Goal: Book appointment/travel/reservation

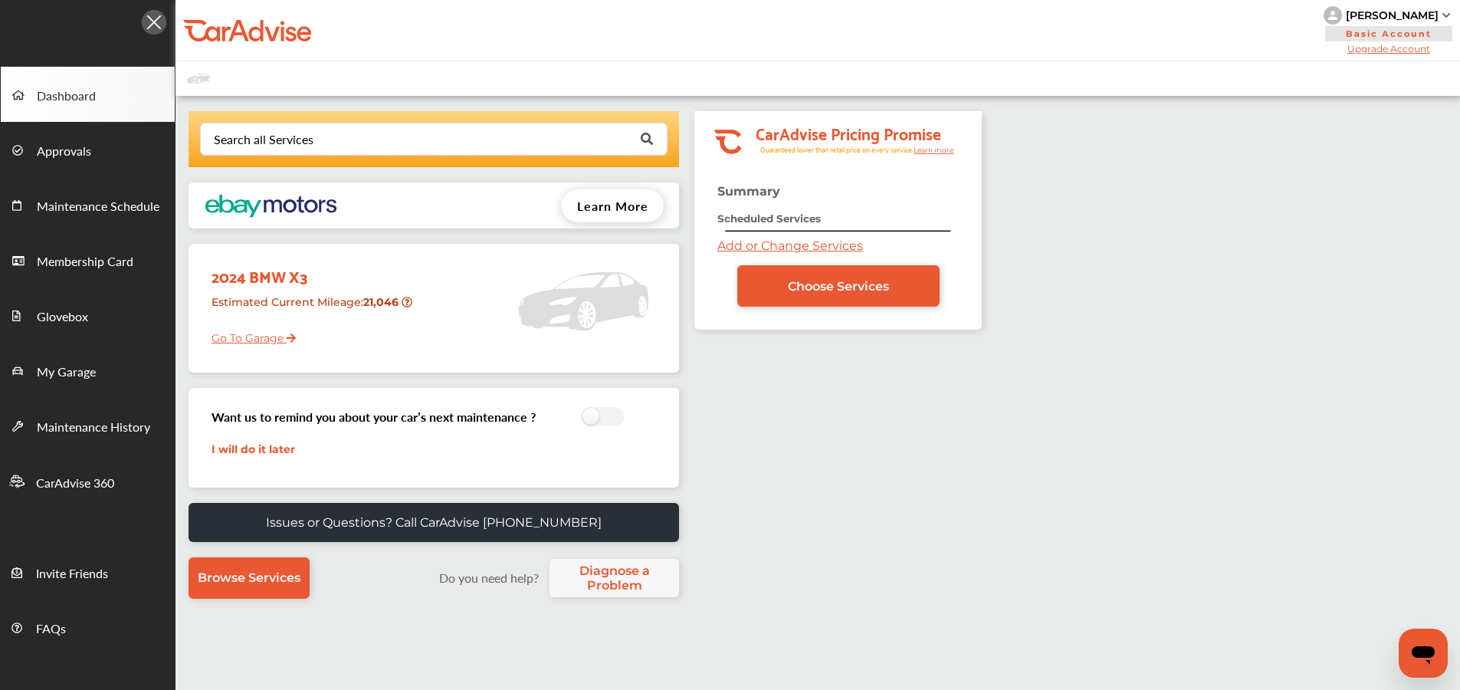
click at [774, 277] on link "Choose Services" at bounding box center [838, 285] width 202 height 41
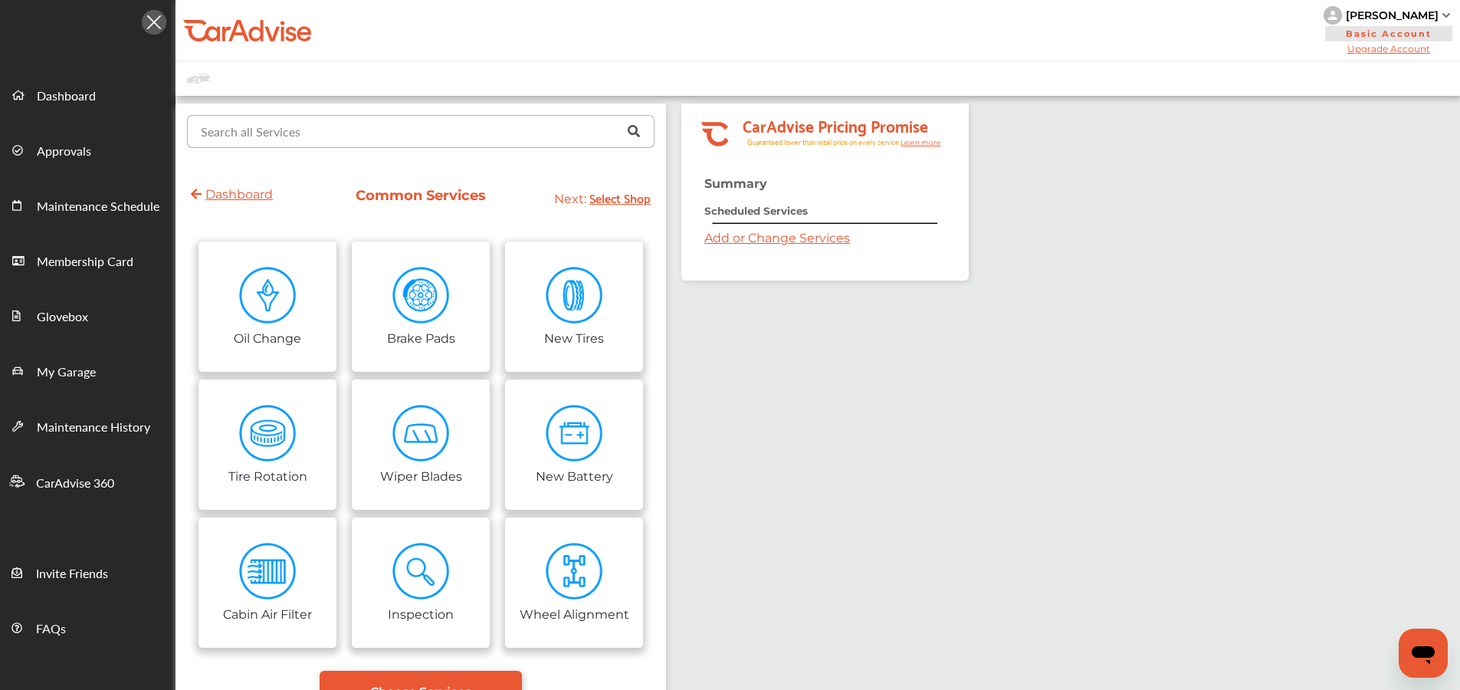
click at [370, 120] on input "text" at bounding box center [418, 131] width 458 height 30
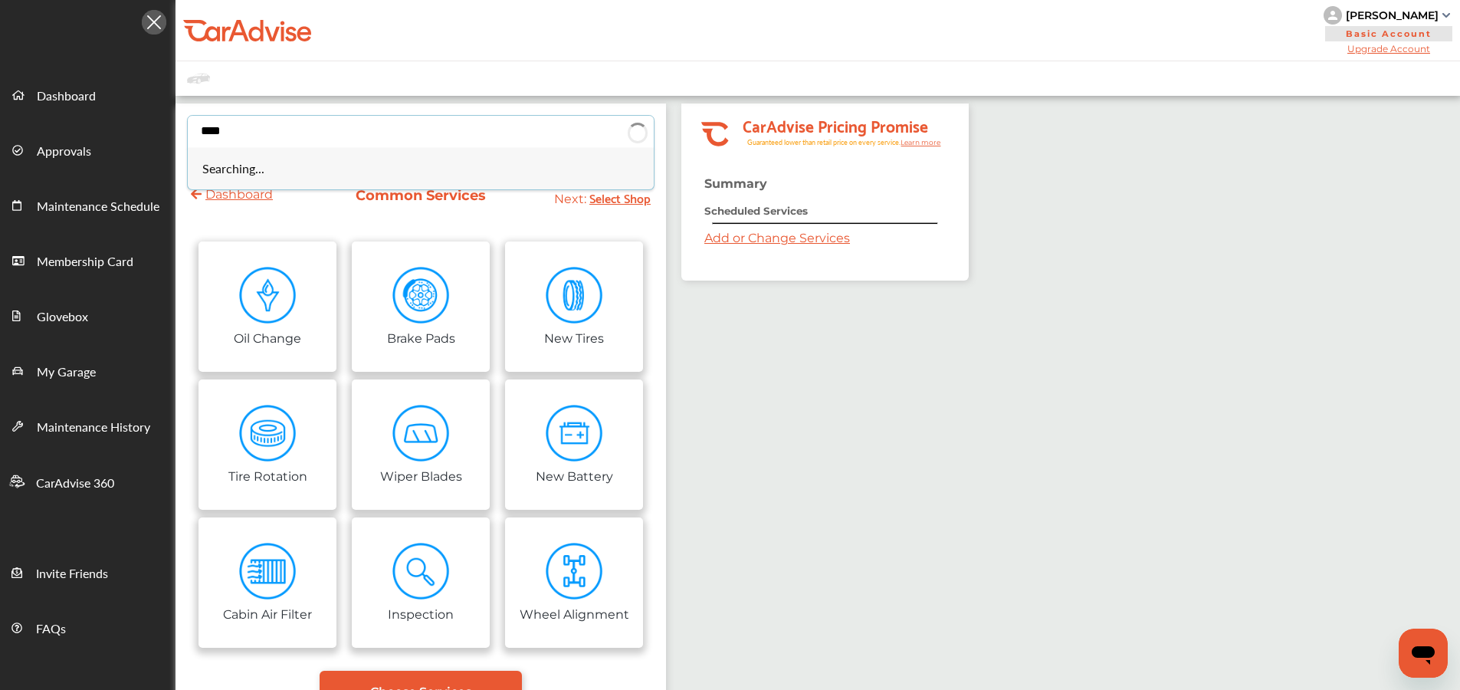
type input "****"
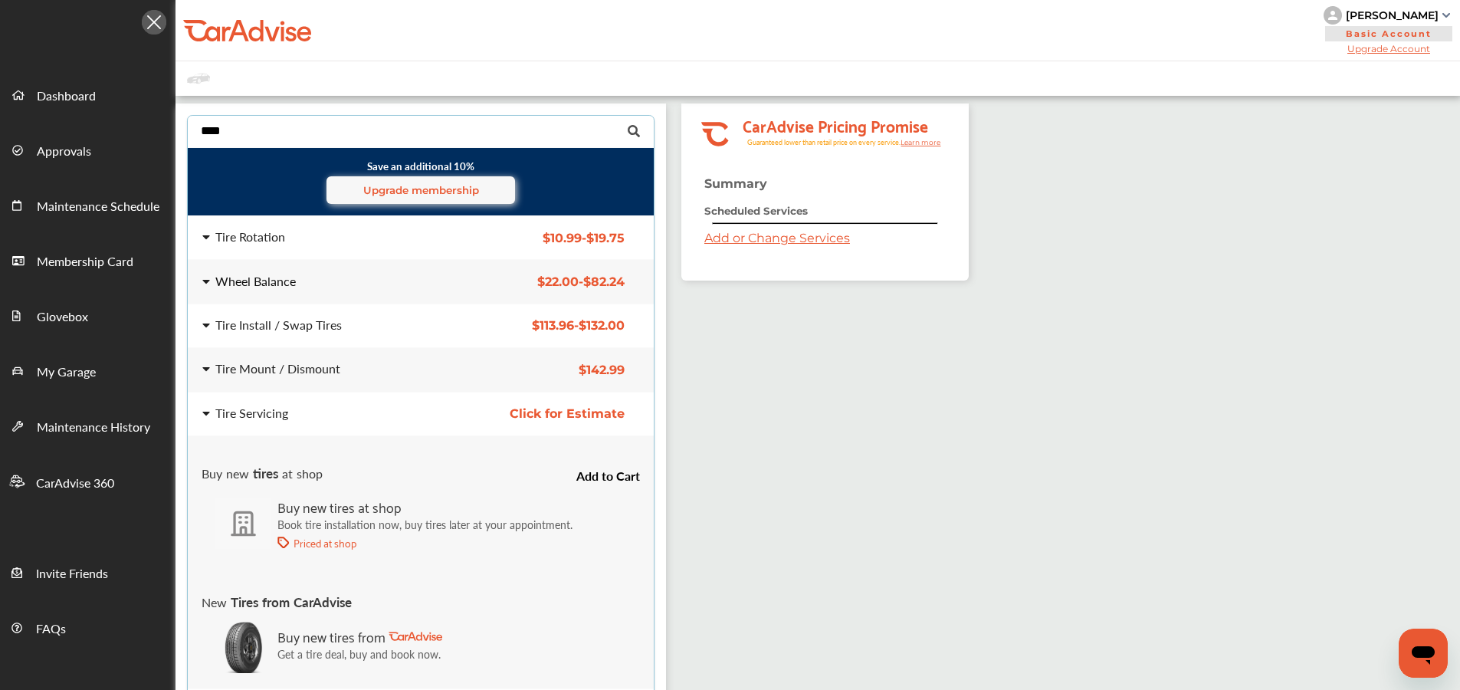
click at [282, 281] on div "Wheel Balance" at bounding box center [255, 281] width 80 height 12
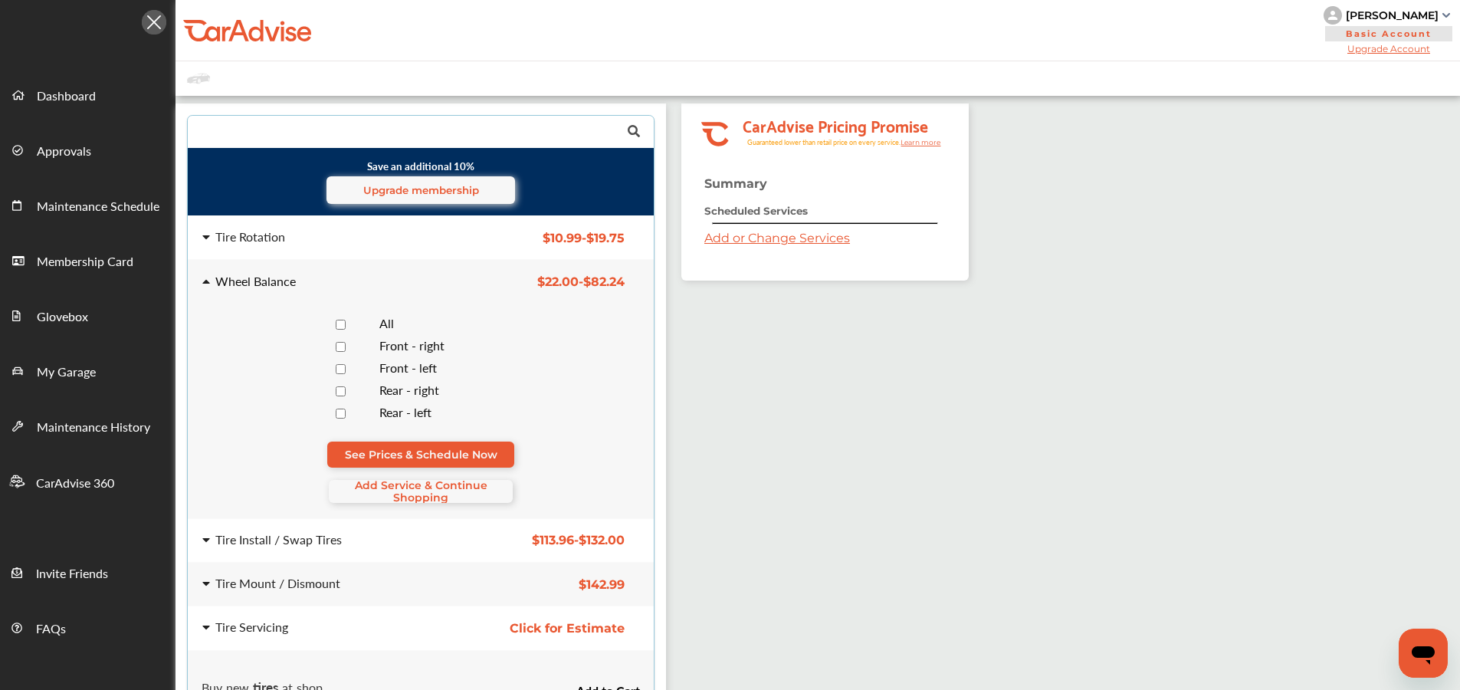
drag, startPoint x: 368, startPoint y: 484, endPoint x: 334, endPoint y: 438, distance: 56.4
click at [368, 484] on span "Add Service & Continue Shopping" at bounding box center [421, 491] width 184 height 25
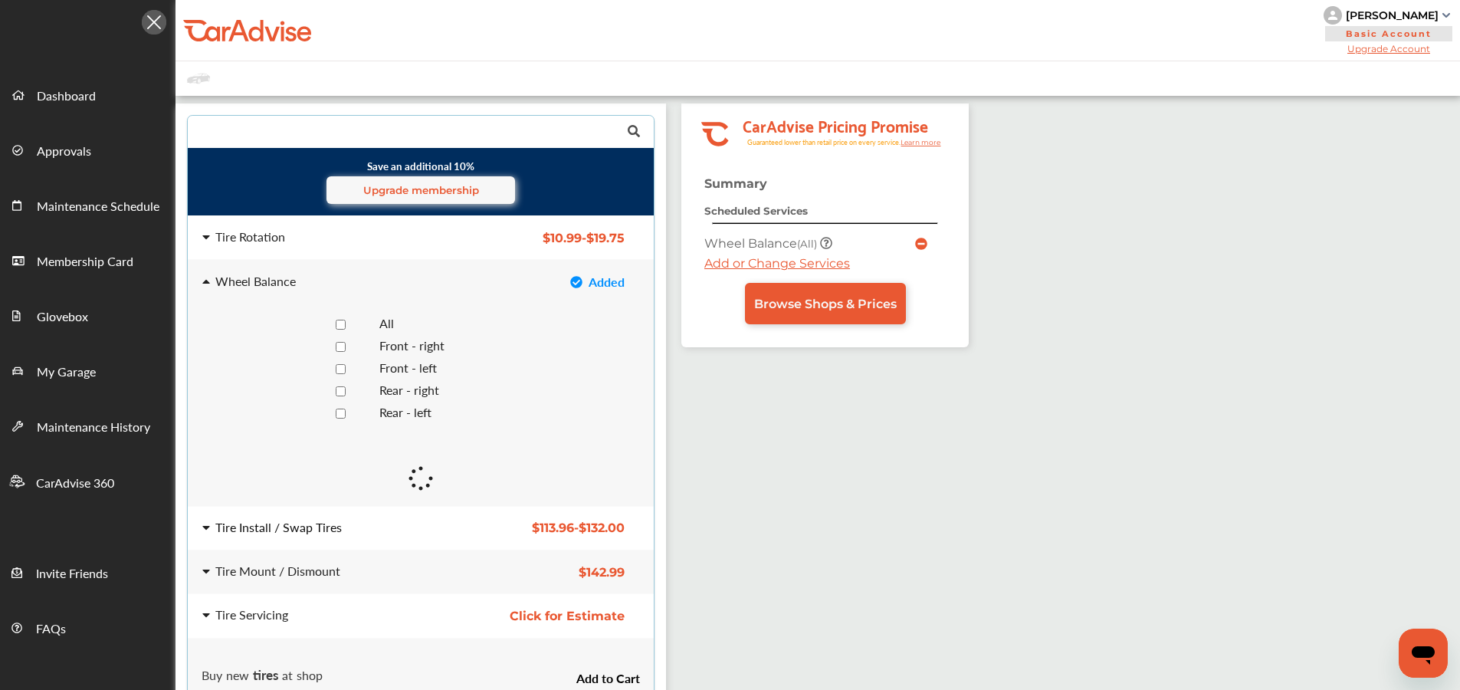
click at [262, 530] on div "Tire Install / Swap Tires" at bounding box center [278, 527] width 126 height 12
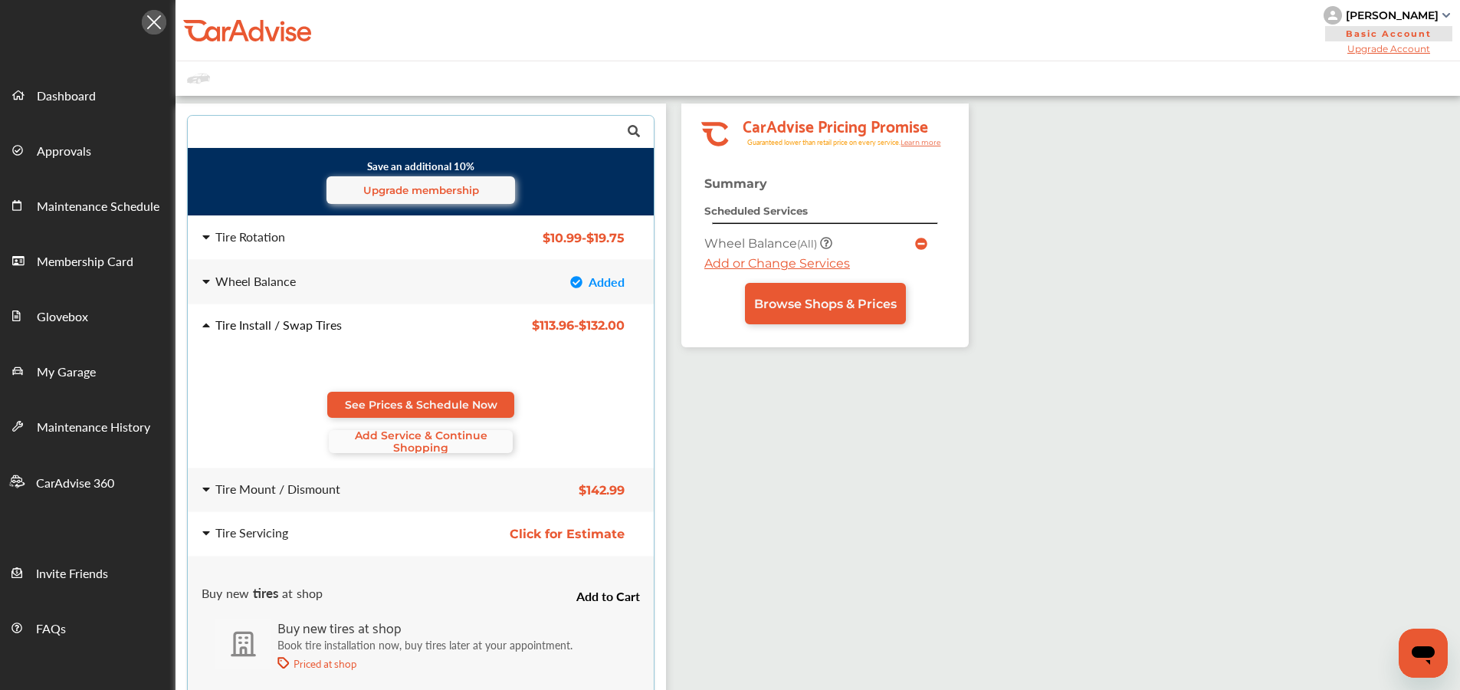
click at [369, 440] on span "Add Service & Continue Shopping" at bounding box center [421, 441] width 184 height 25
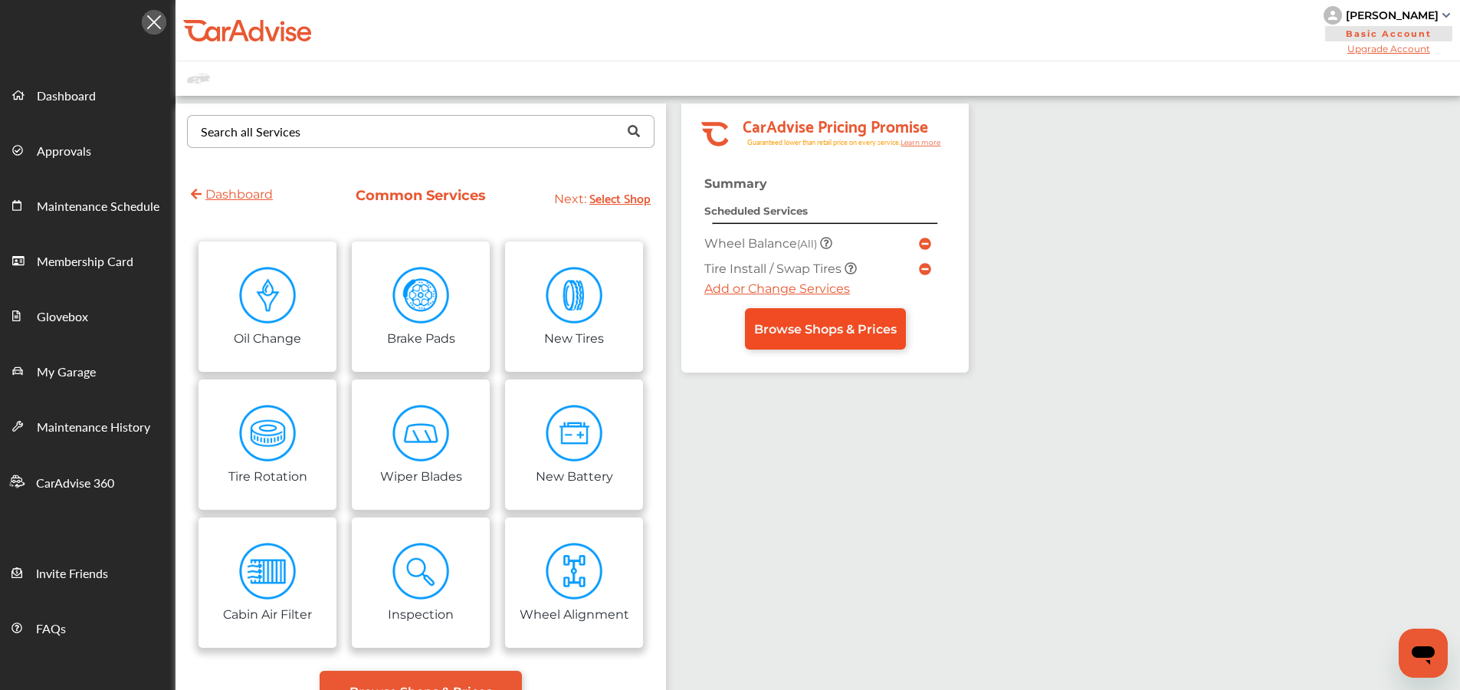
click at [845, 333] on span "Browse Shops & Prices" at bounding box center [825, 329] width 143 height 15
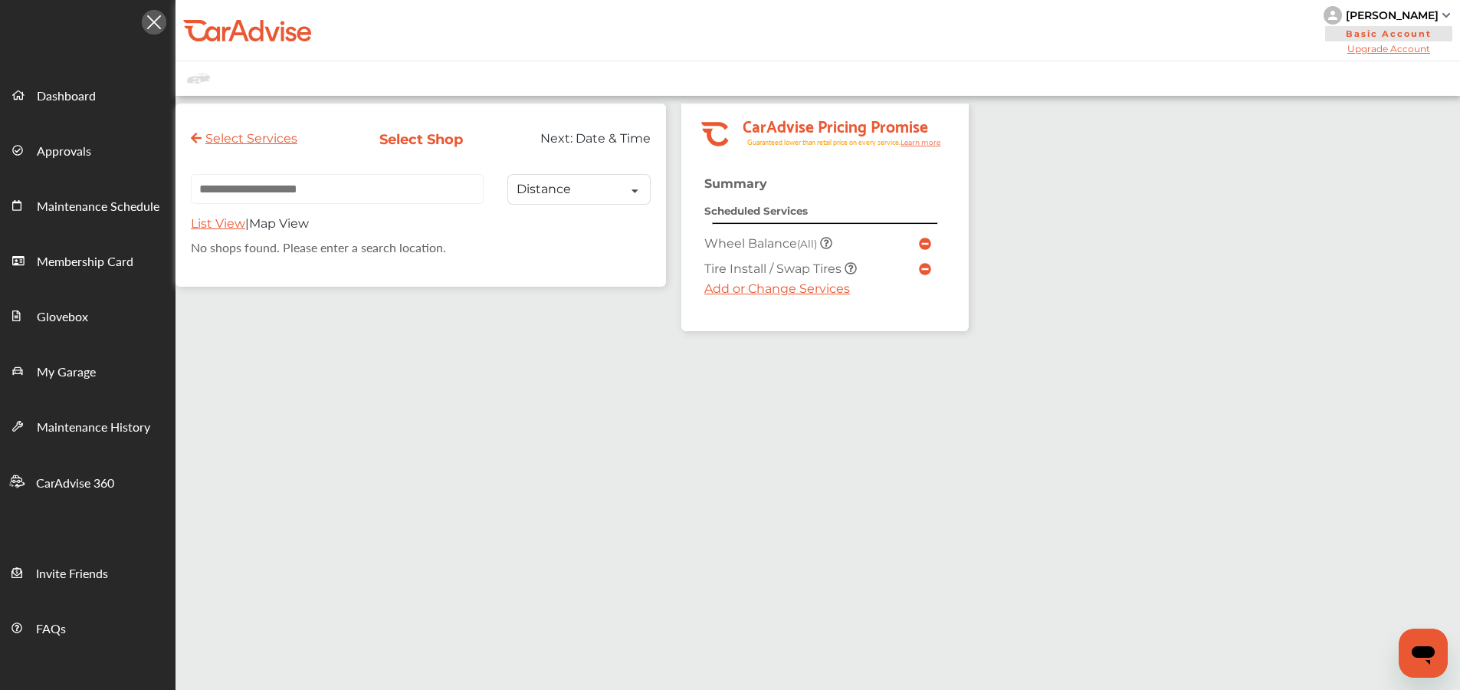
paste input "**********"
type input "**********"
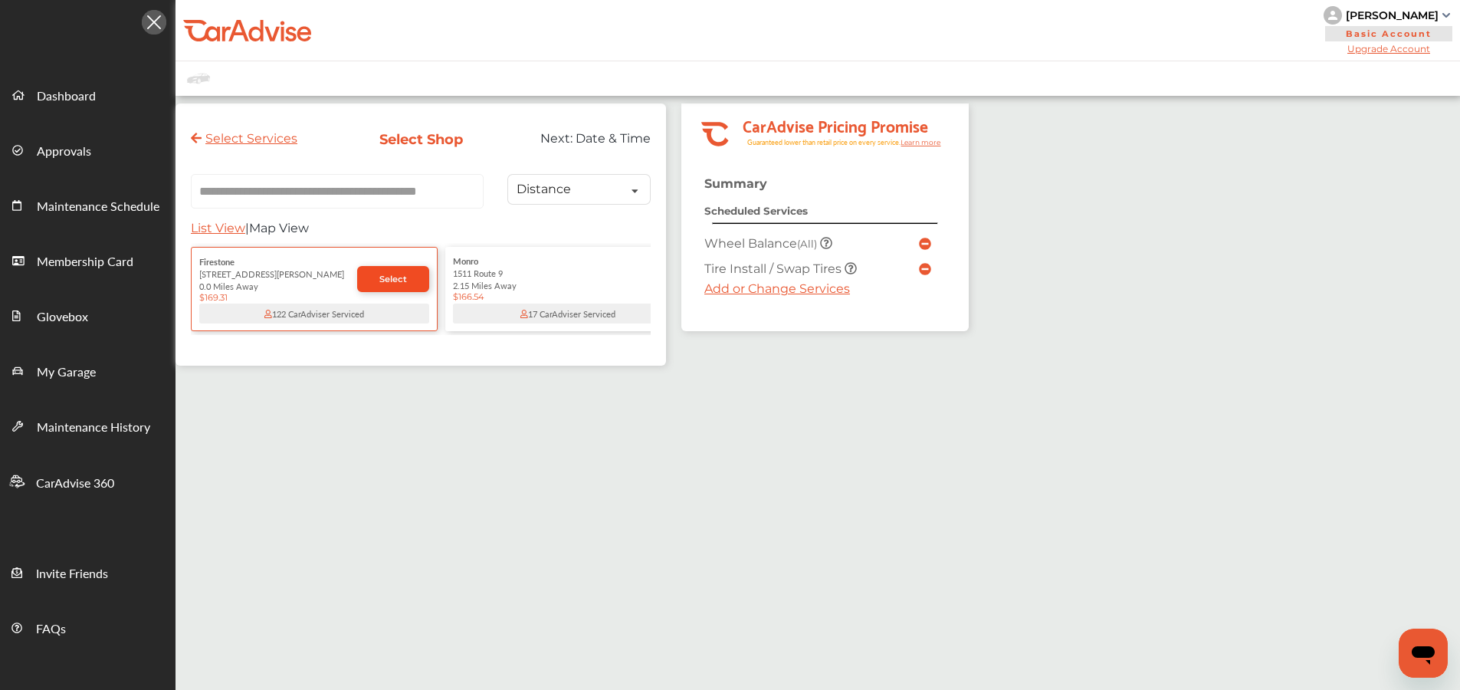
click at [409, 274] on link "Select" at bounding box center [393, 279] width 72 height 26
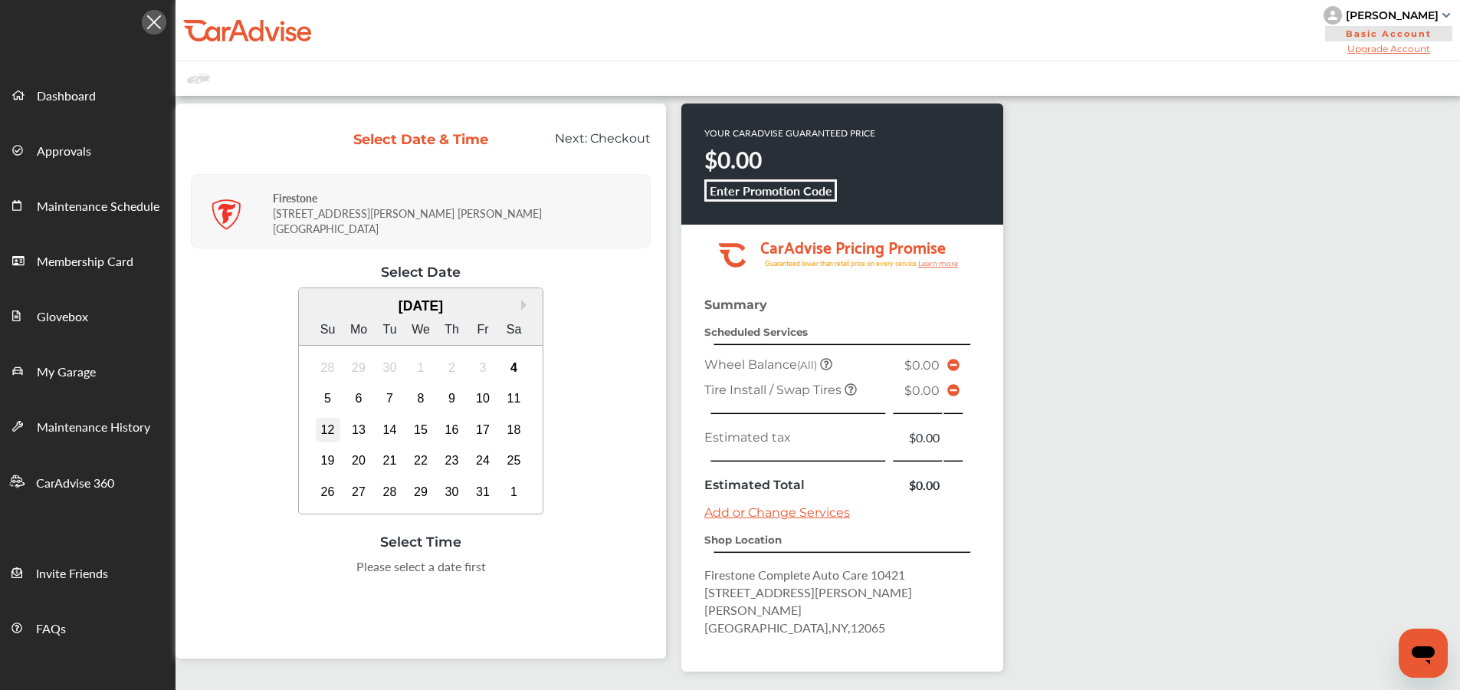
scroll to position [3, 0]
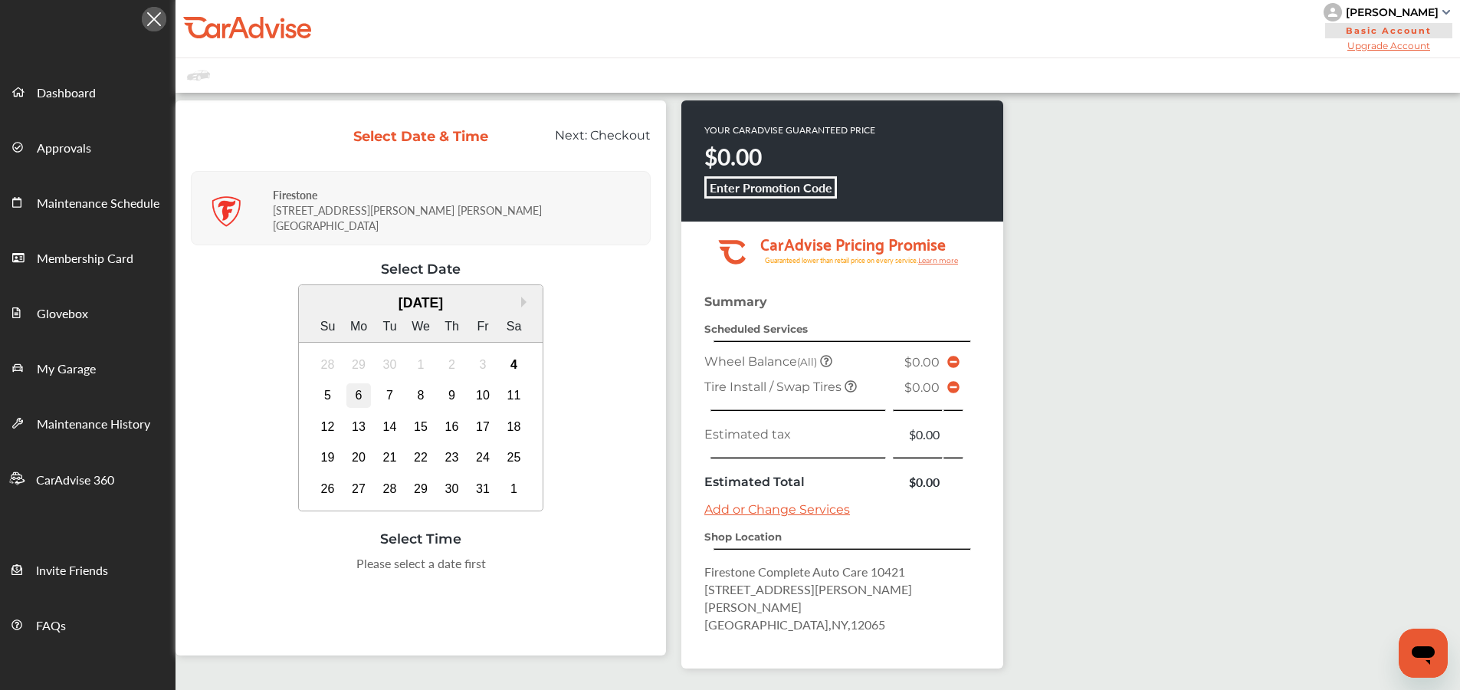
click at [356, 383] on div "6" at bounding box center [358, 395] width 25 height 25
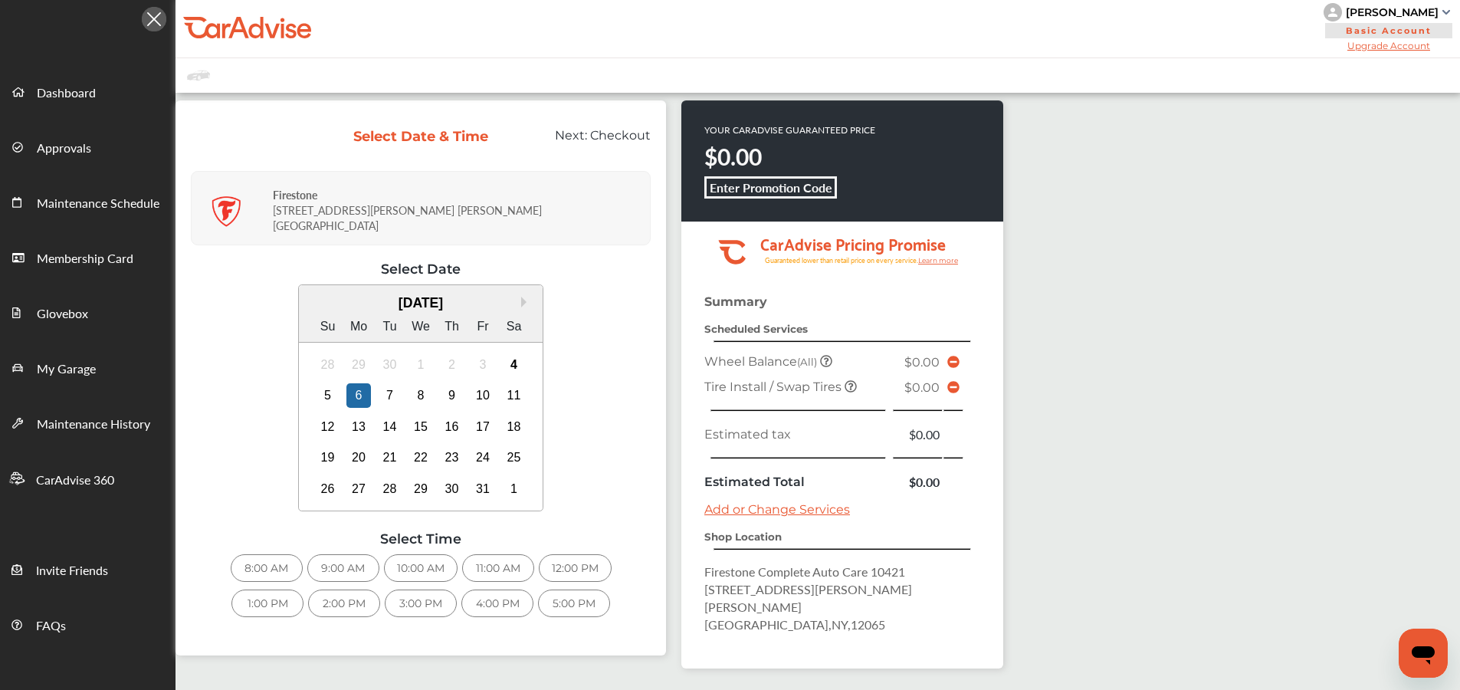
click at [576, 593] on div "5:00 PM" at bounding box center [574, 603] width 72 height 28
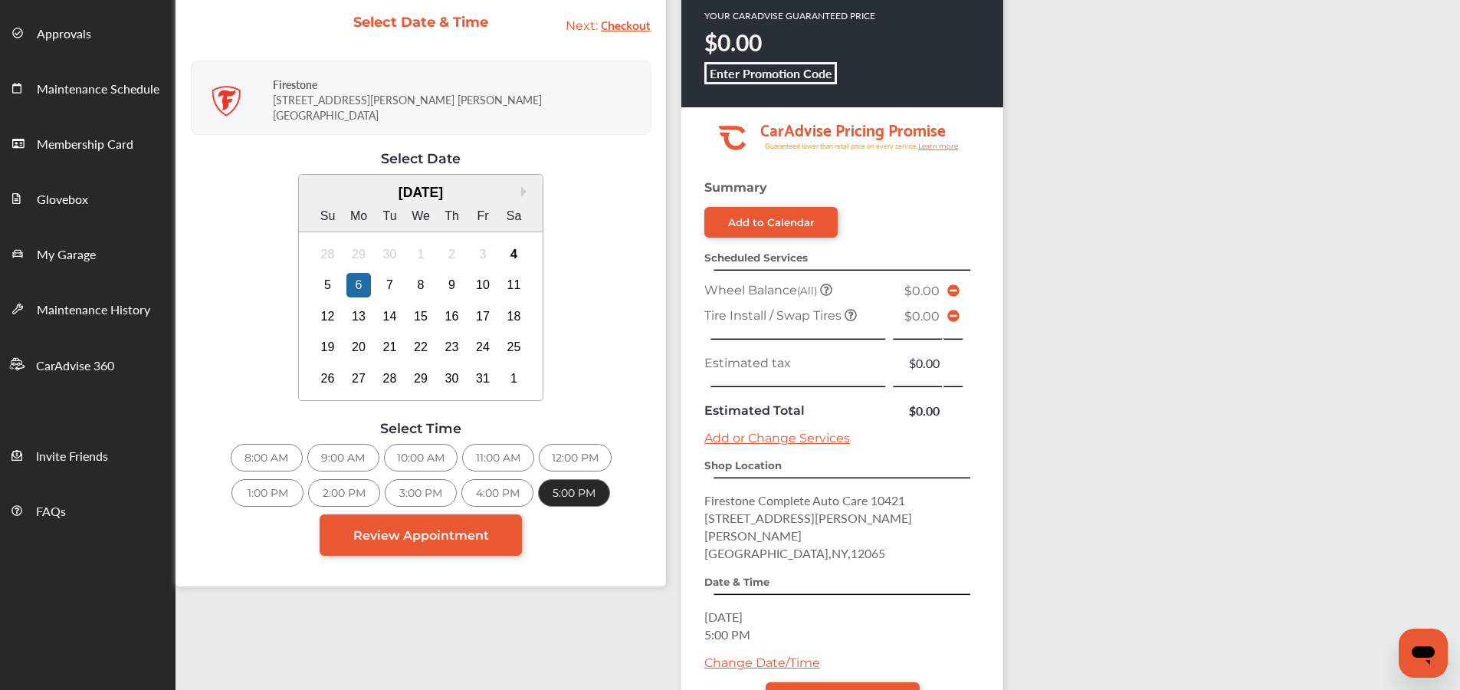
scroll to position [235, 0]
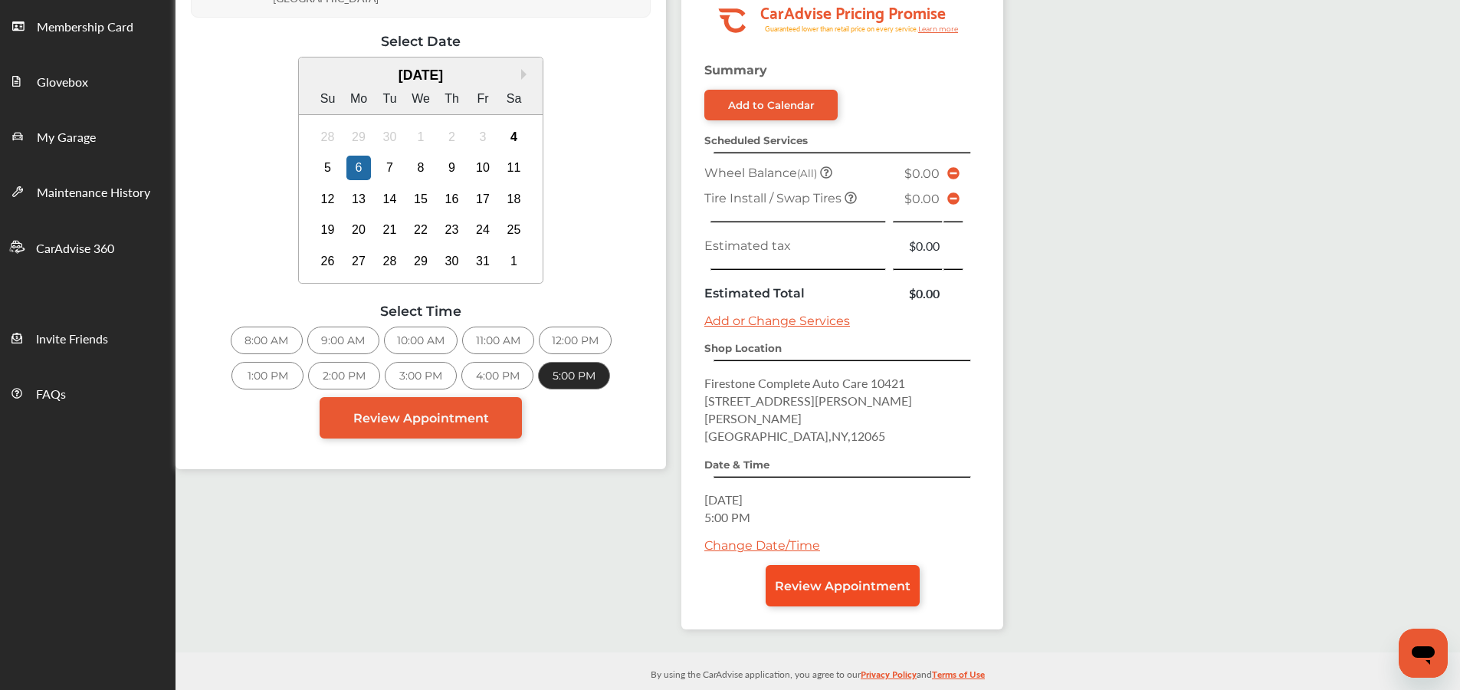
click at [775, 579] on span "Review Appointment" at bounding box center [843, 586] width 136 height 15
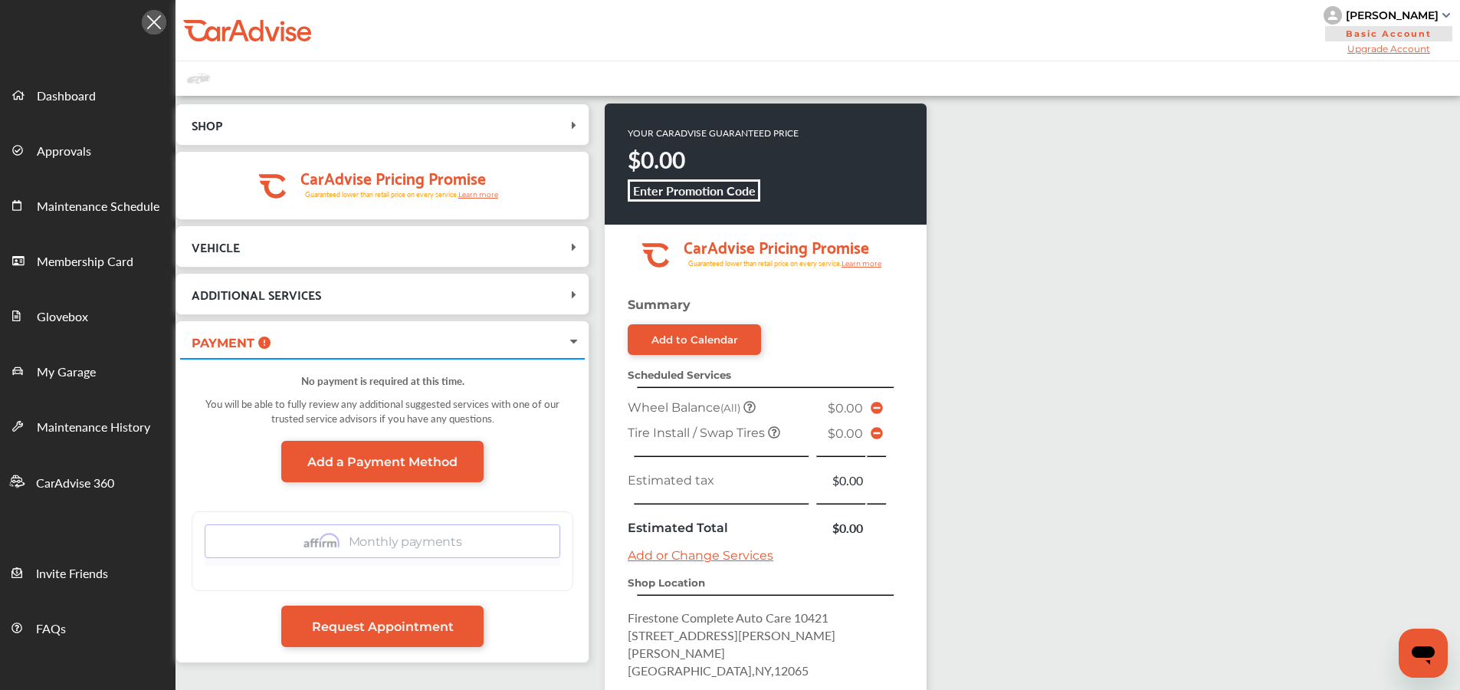
scroll to position [235, 0]
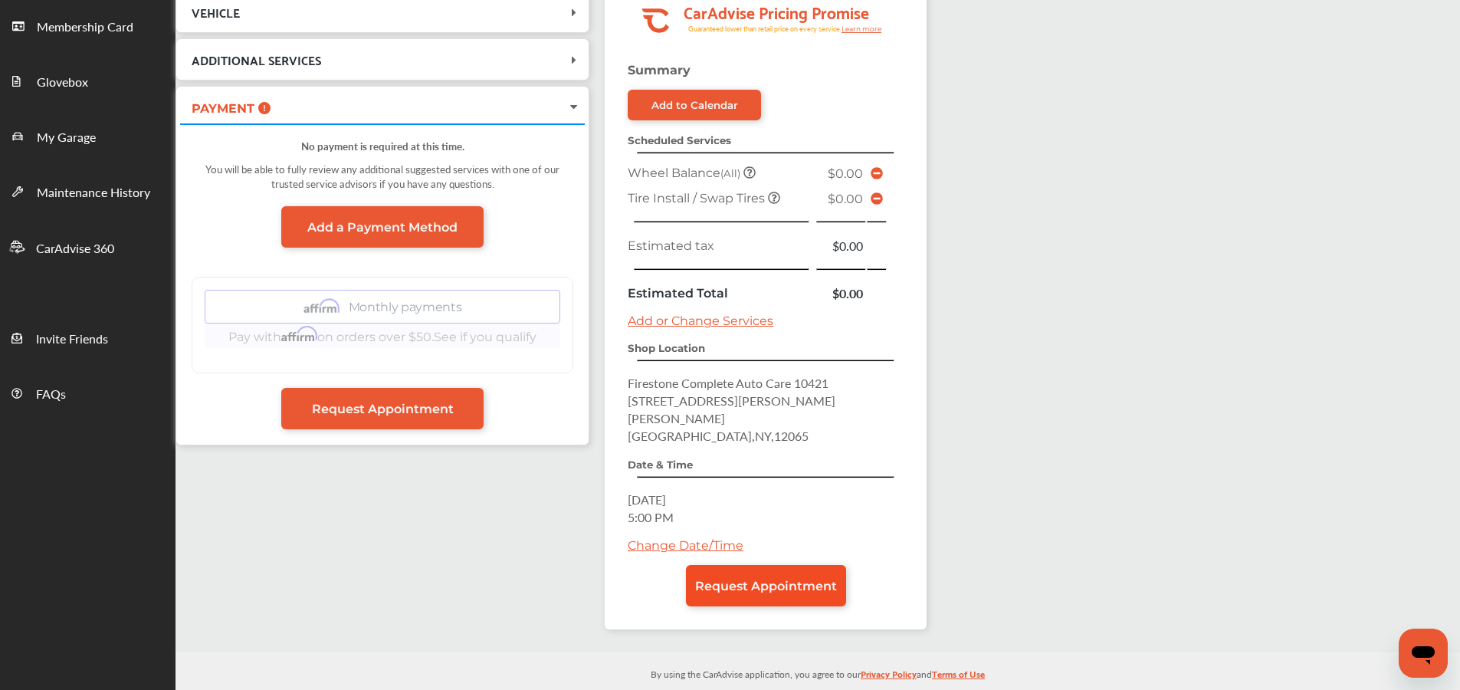
click at [737, 583] on link "Request Appointment" at bounding box center [766, 585] width 160 height 41
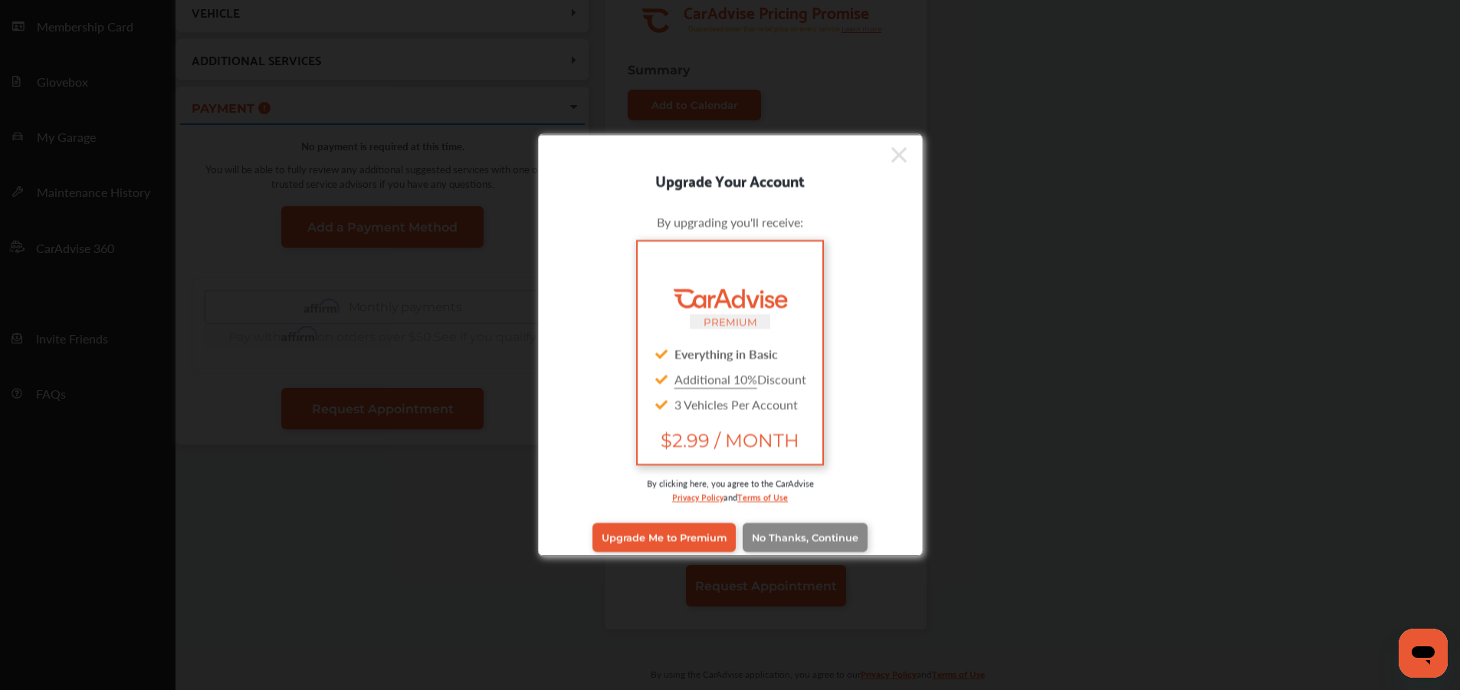
click at [793, 537] on span "No Thanks, Continue" at bounding box center [805, 536] width 107 height 11
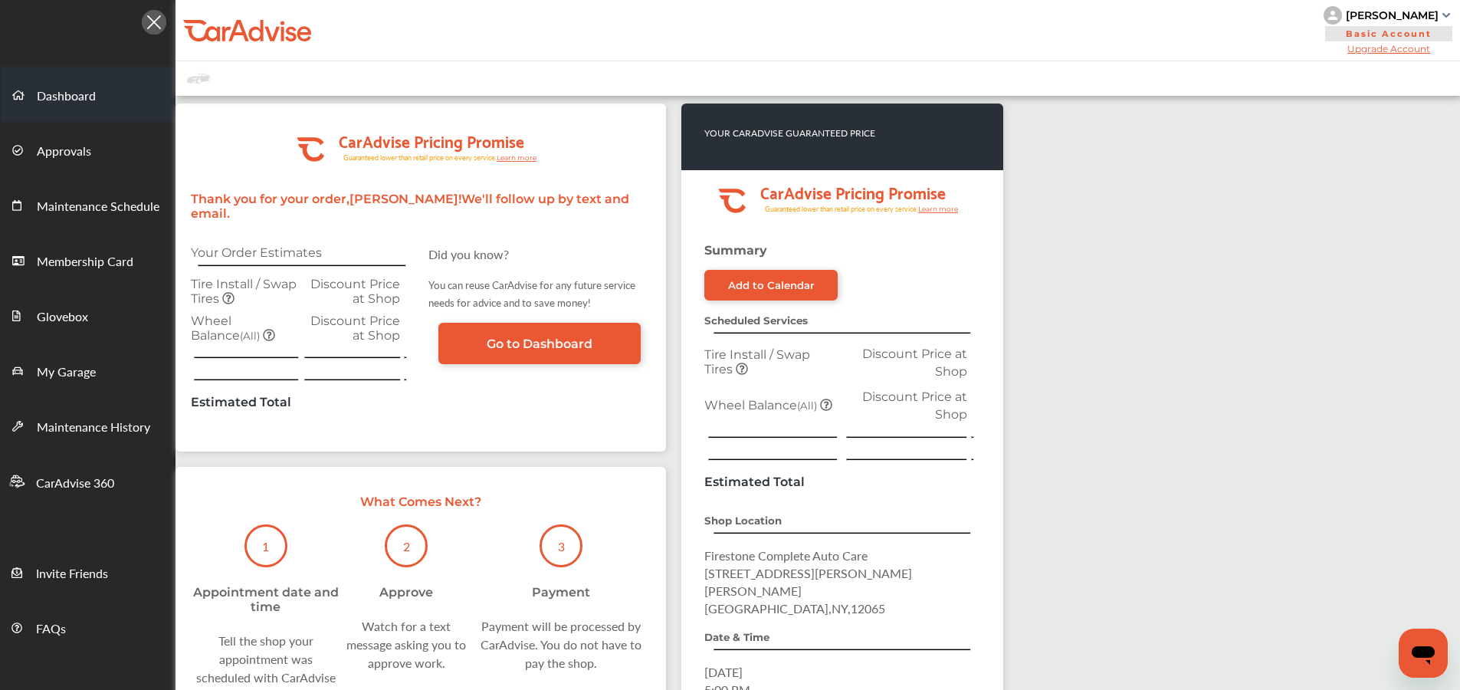
click at [101, 100] on link "Dashboard" at bounding box center [88, 94] width 174 height 55
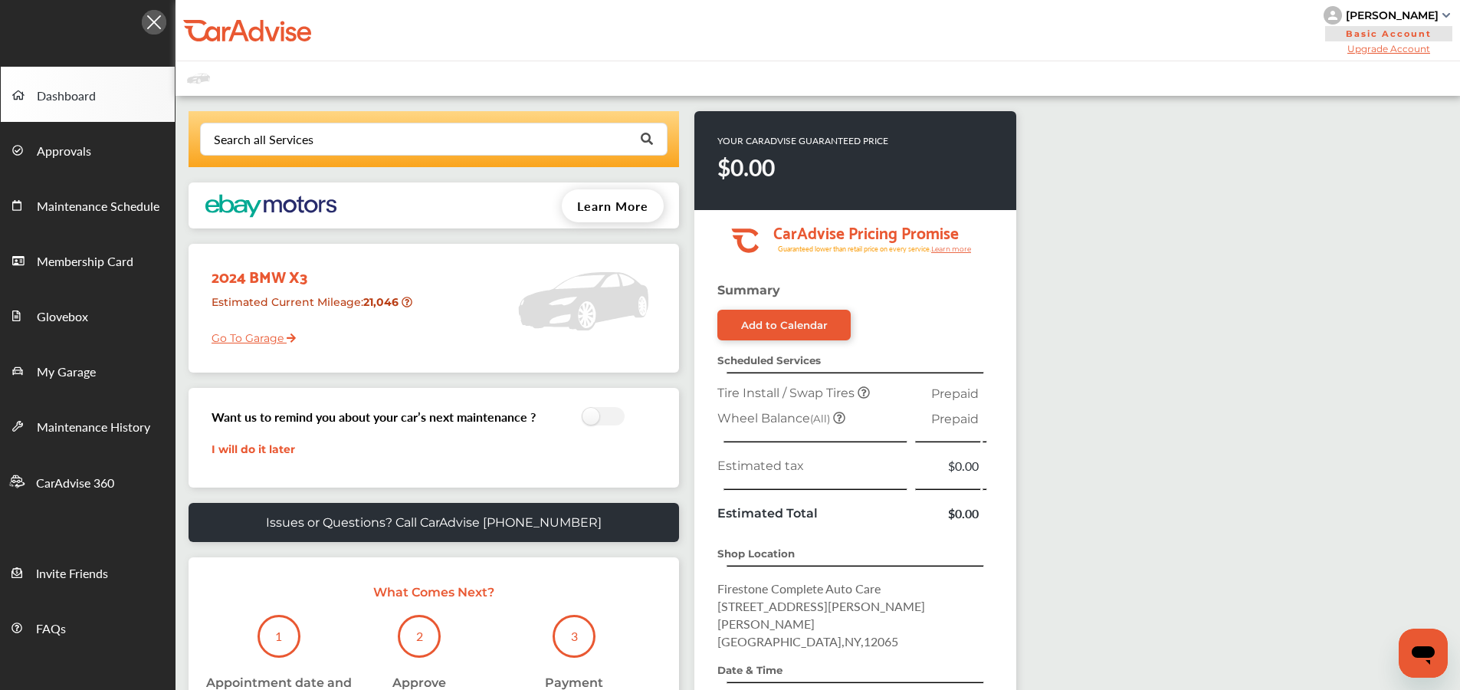
click at [683, 117] on div "Search all Services Looking for something we don’t seem to have? Contact us. .s…" at bounding box center [435, 467] width 519 height 712
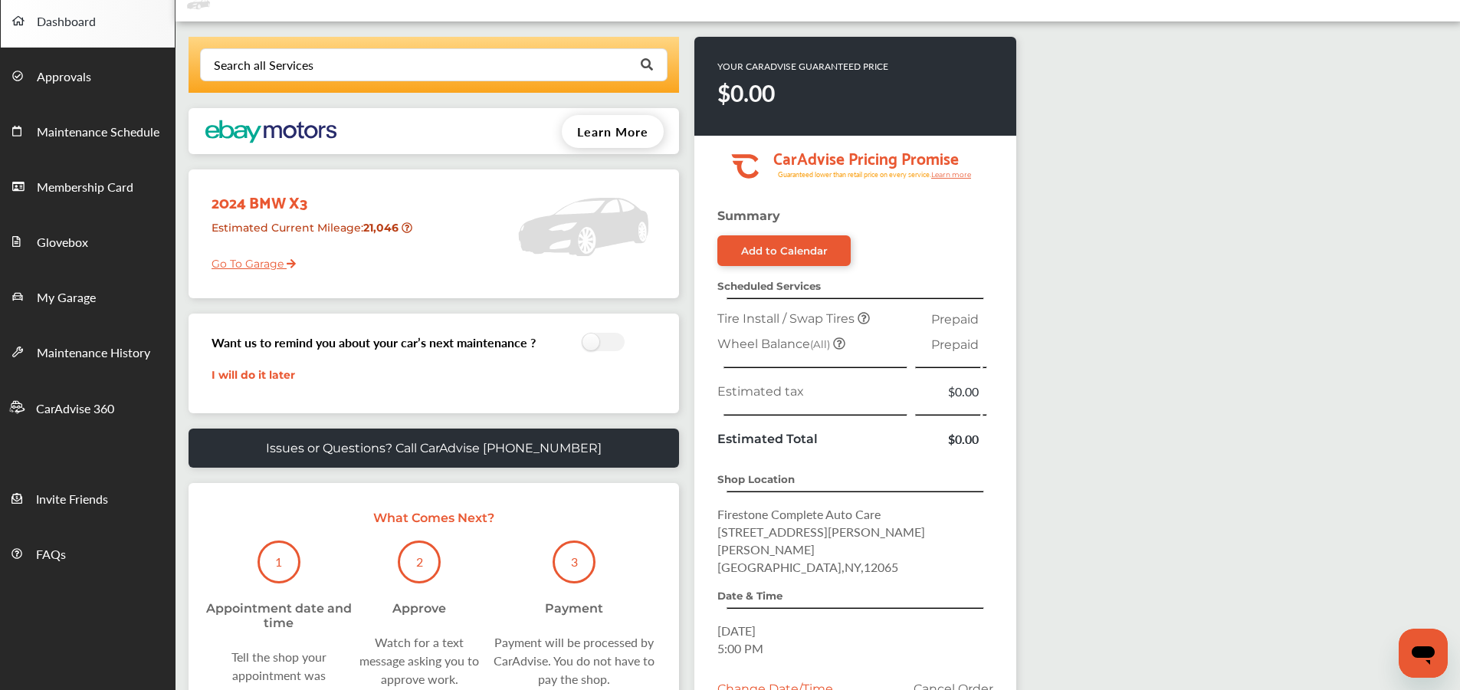
scroll to position [216, 0]
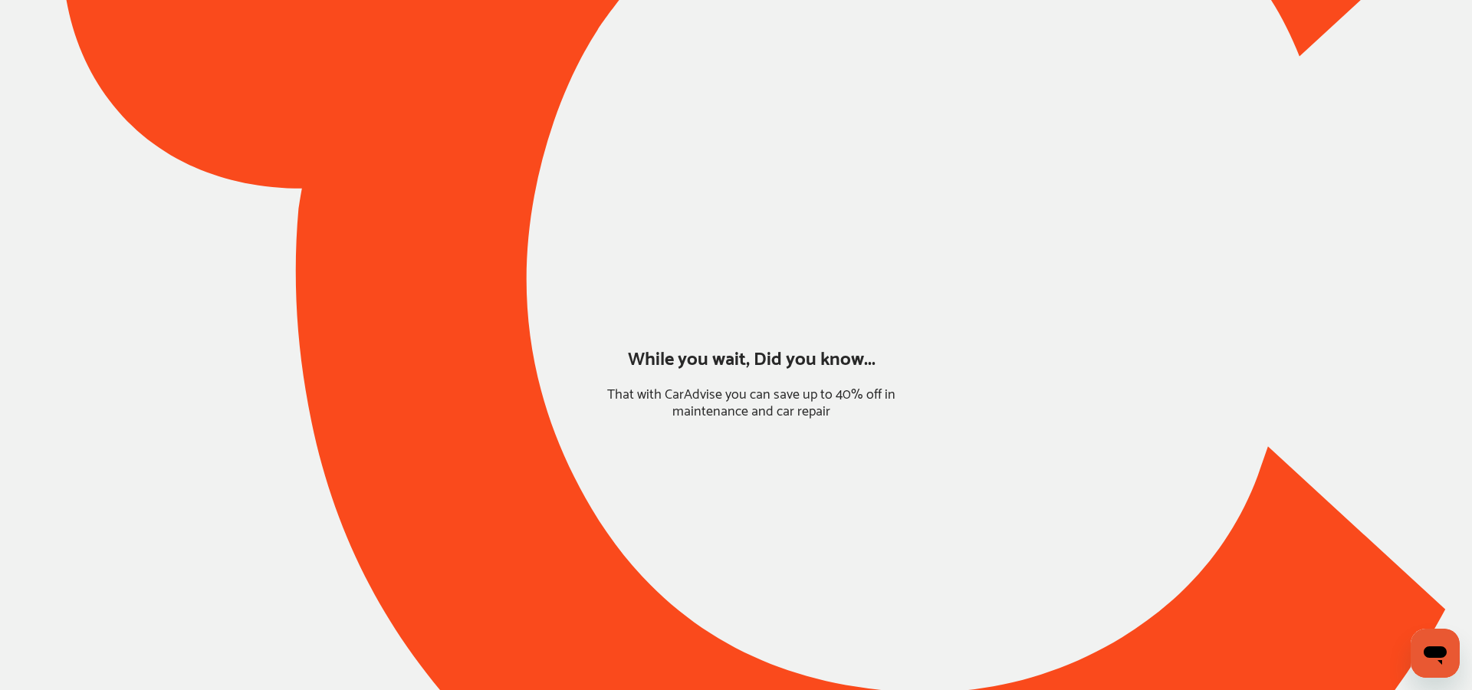
type input "*****"
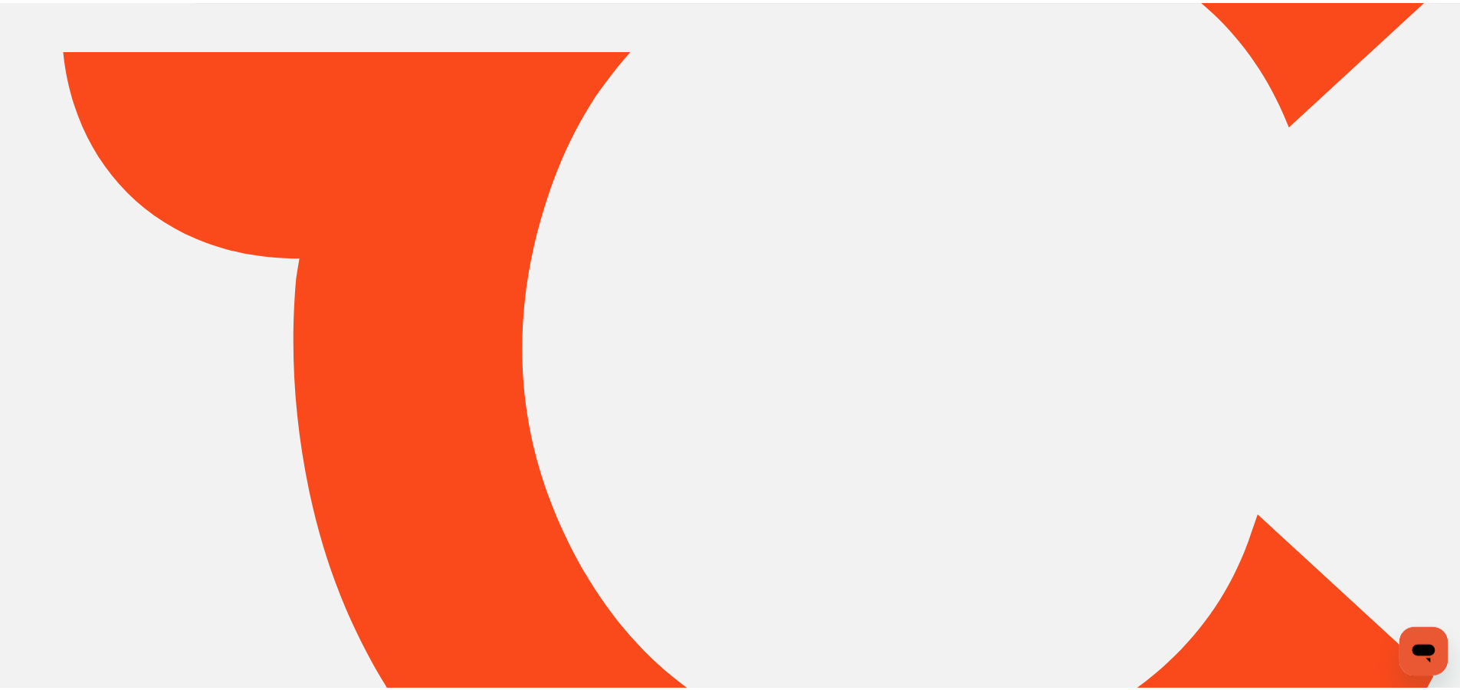
scroll to position [220, 0]
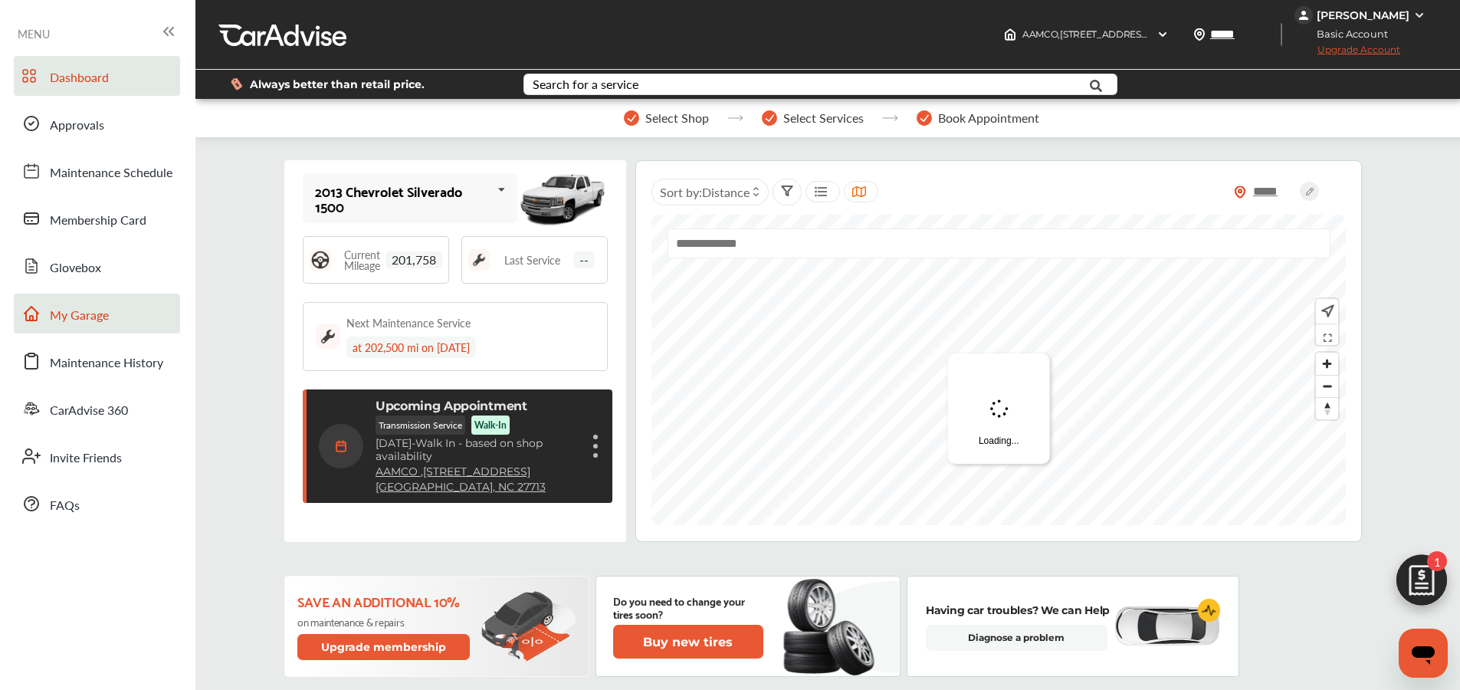
click at [90, 312] on span "My Garage" at bounding box center [79, 316] width 59 height 20
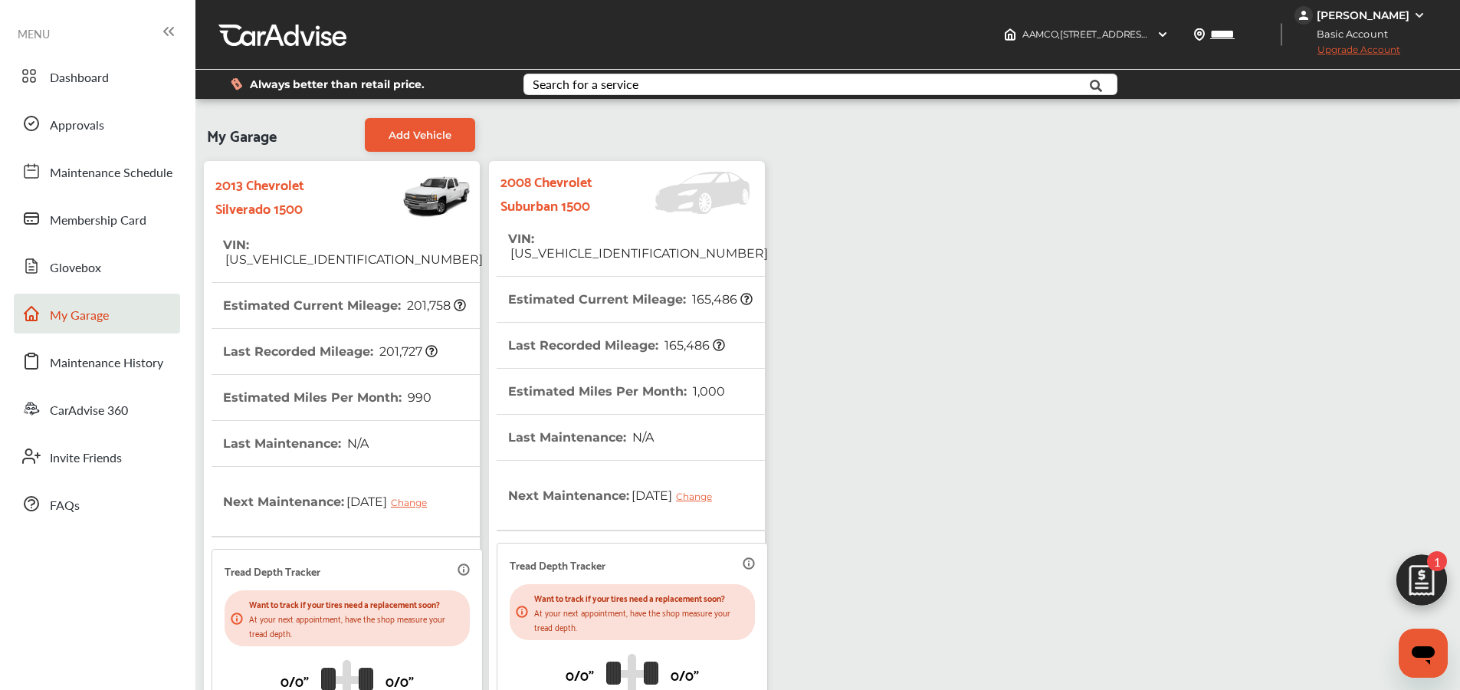
click at [545, 222] on th "VIN : 3GNFK16378G205311" at bounding box center [638, 246] width 260 height 60
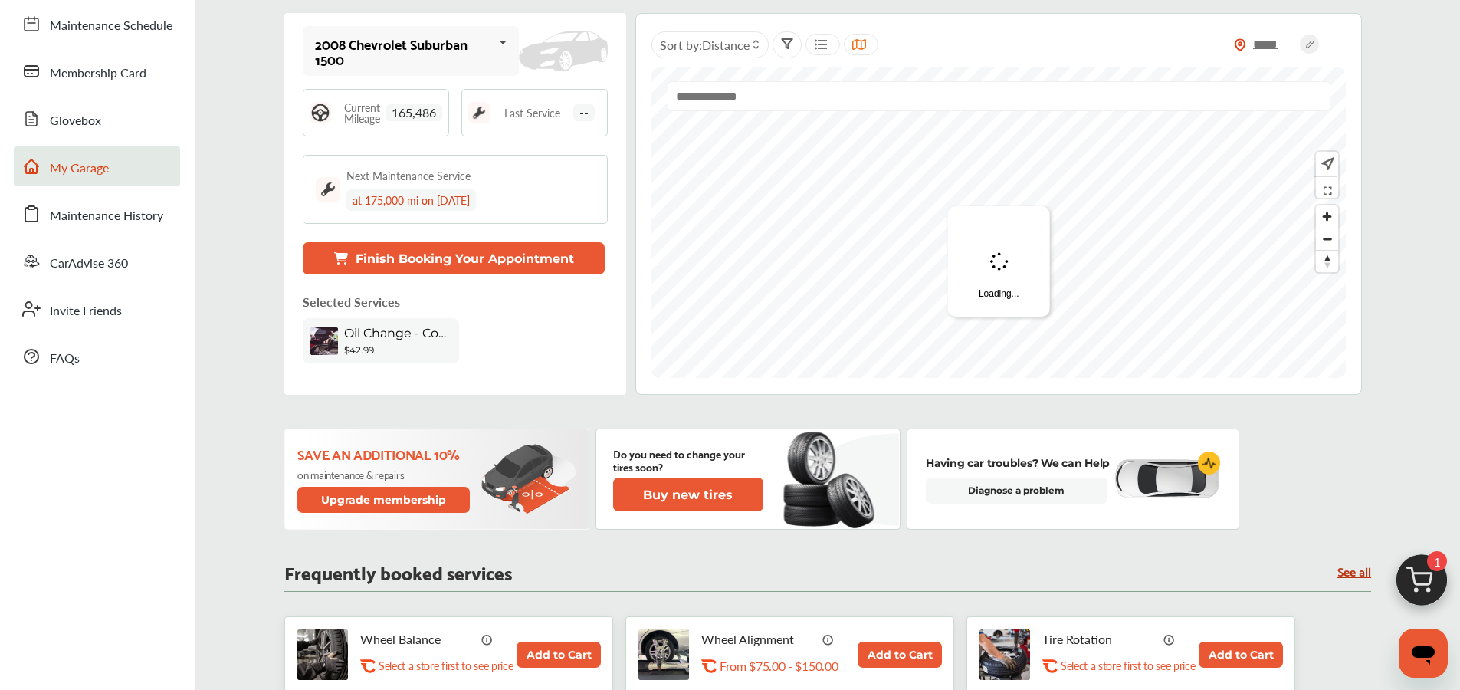
scroll to position [77, 0]
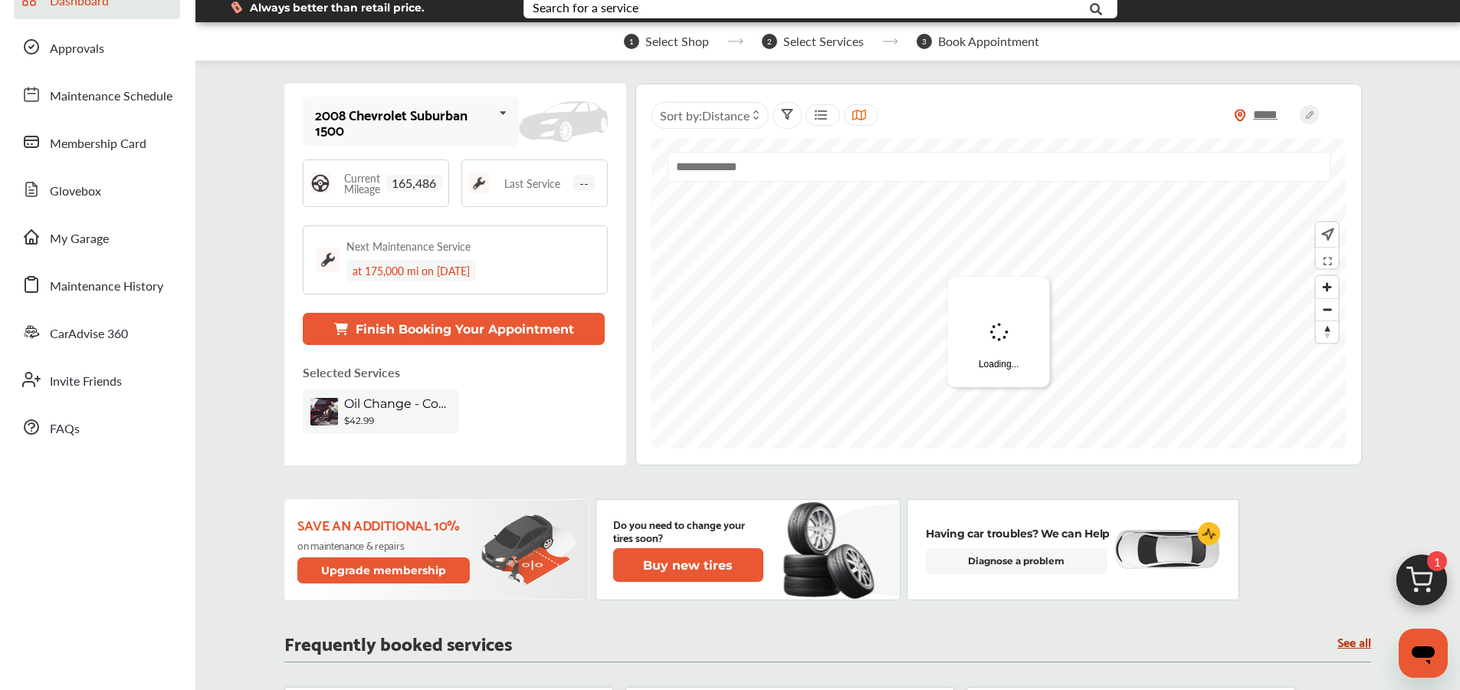
click at [1426, 563] on img at bounding box center [1422, 584] width 74 height 74
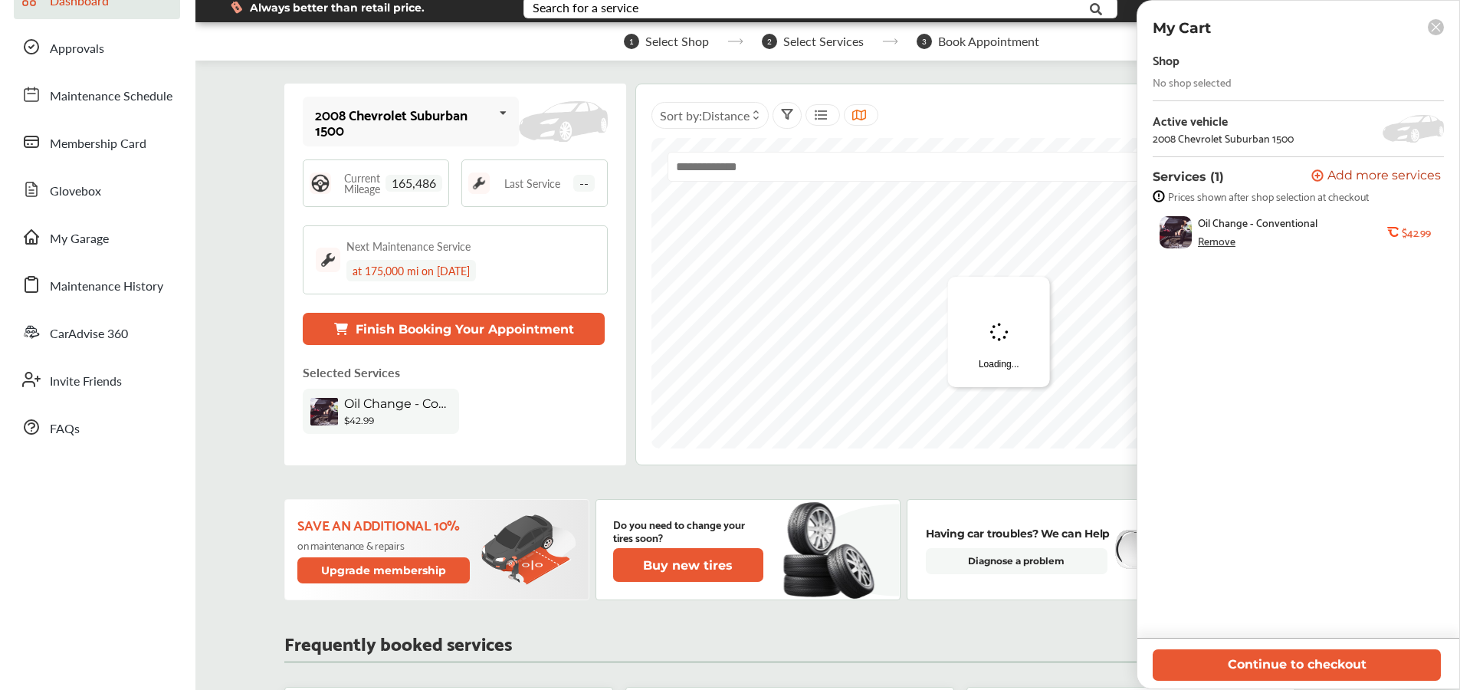
scroll to position [0, 0]
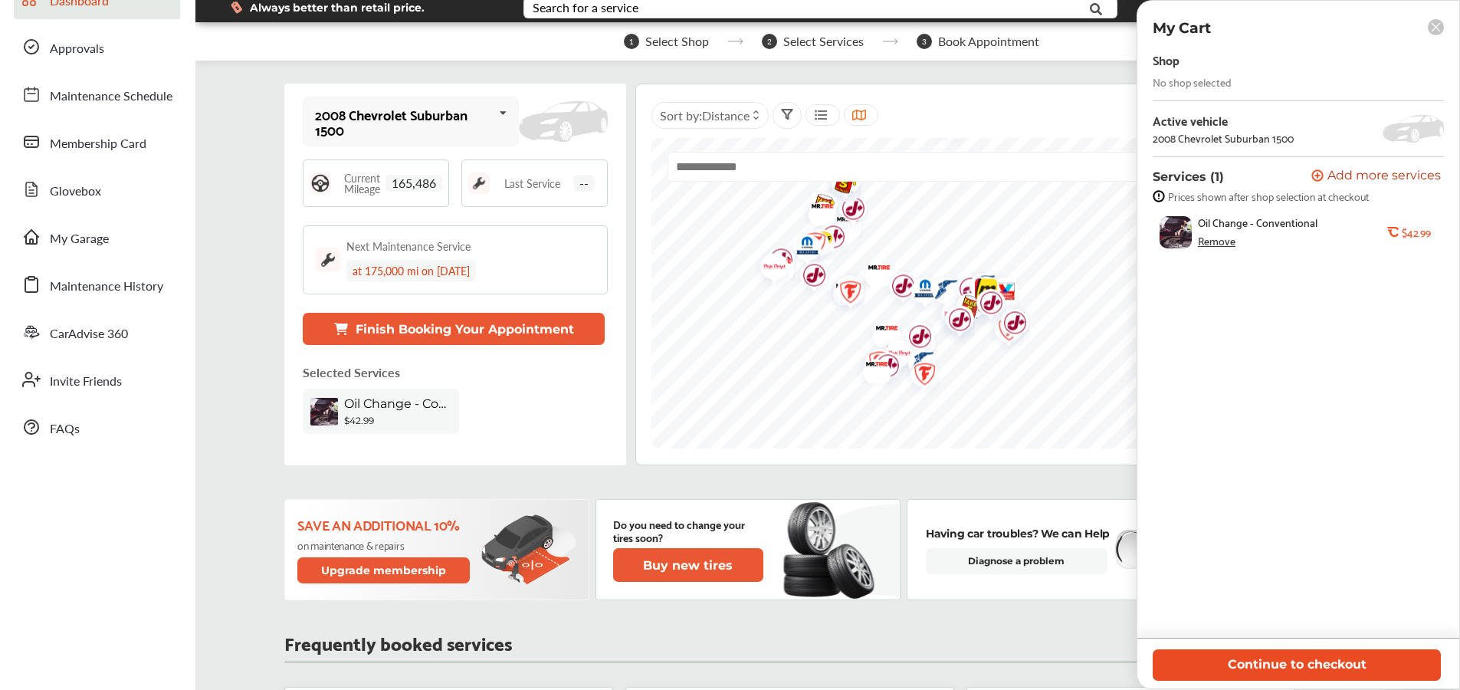
click at [1335, 665] on button "Continue to checkout" at bounding box center [1297, 664] width 288 height 31
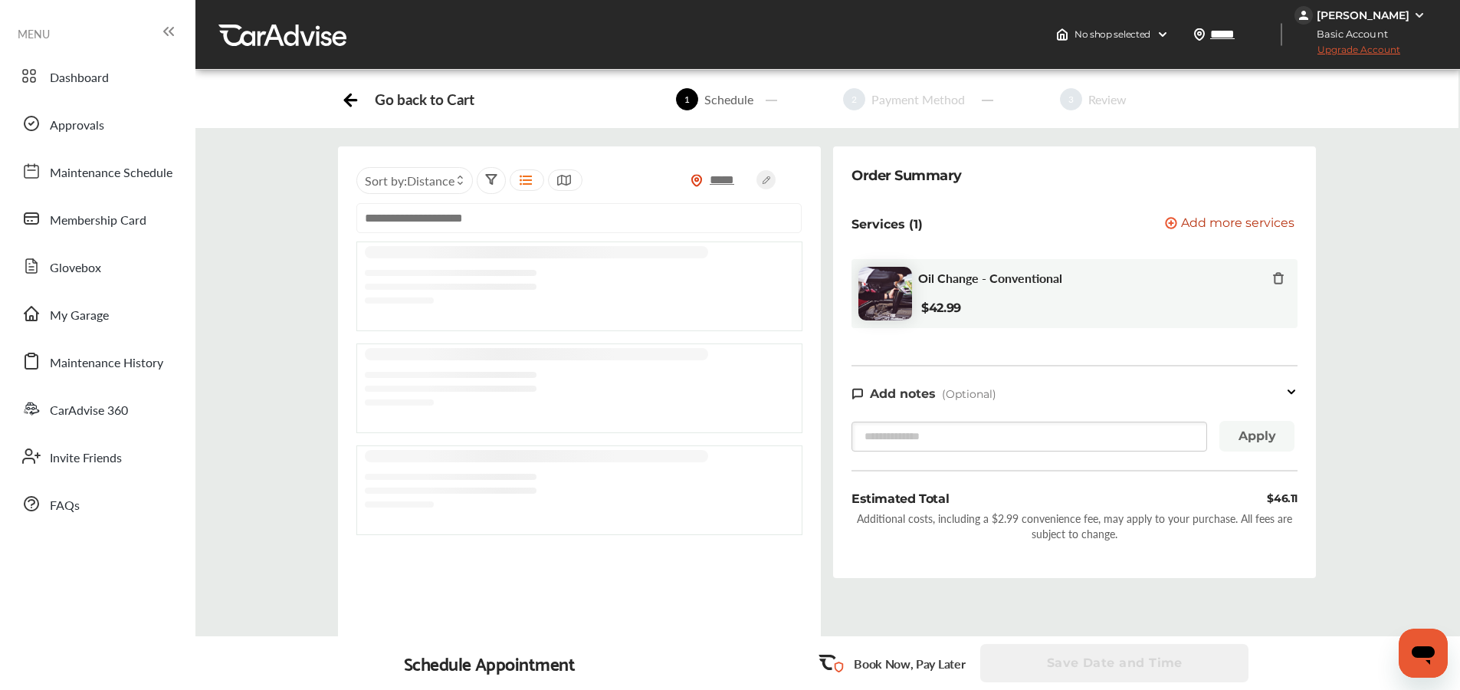
click at [824, 241] on div "***** Sort by : Distance" at bounding box center [579, 420] width 495 height 548
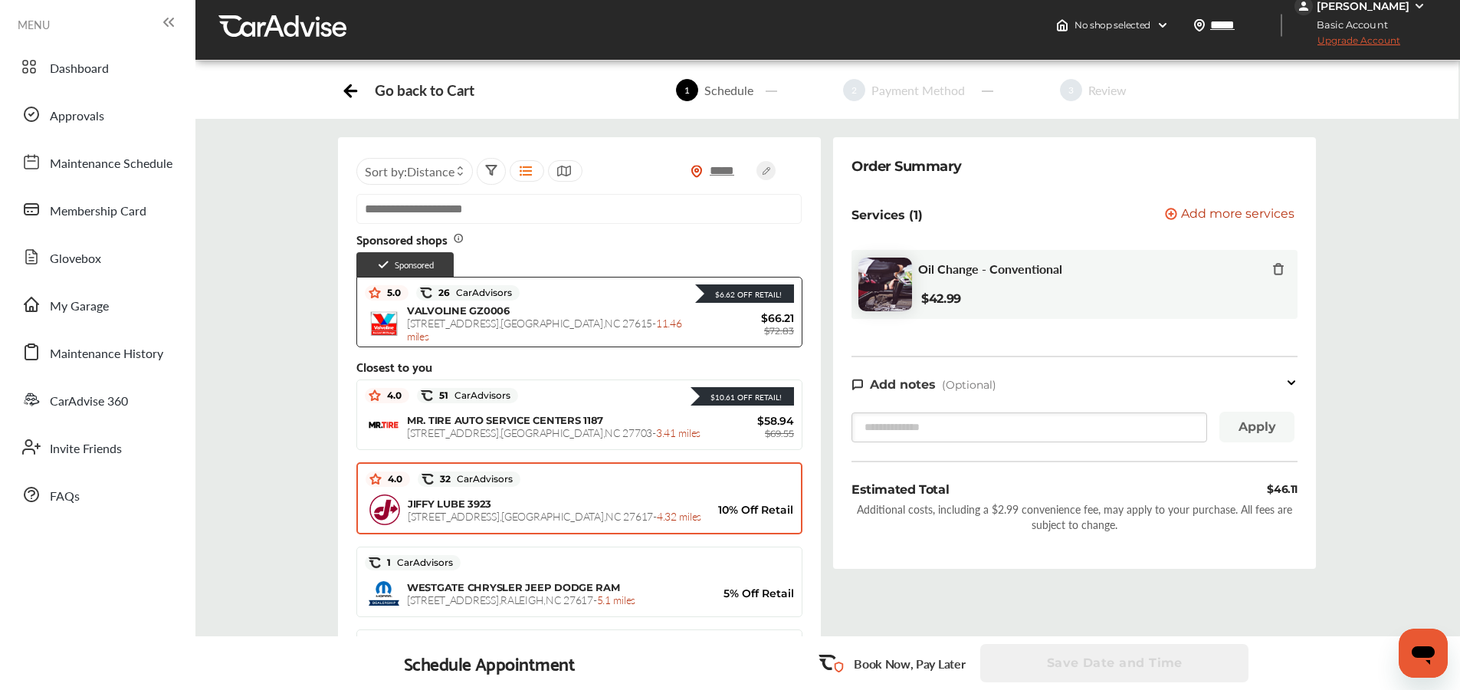
scroll to position [25, 0]
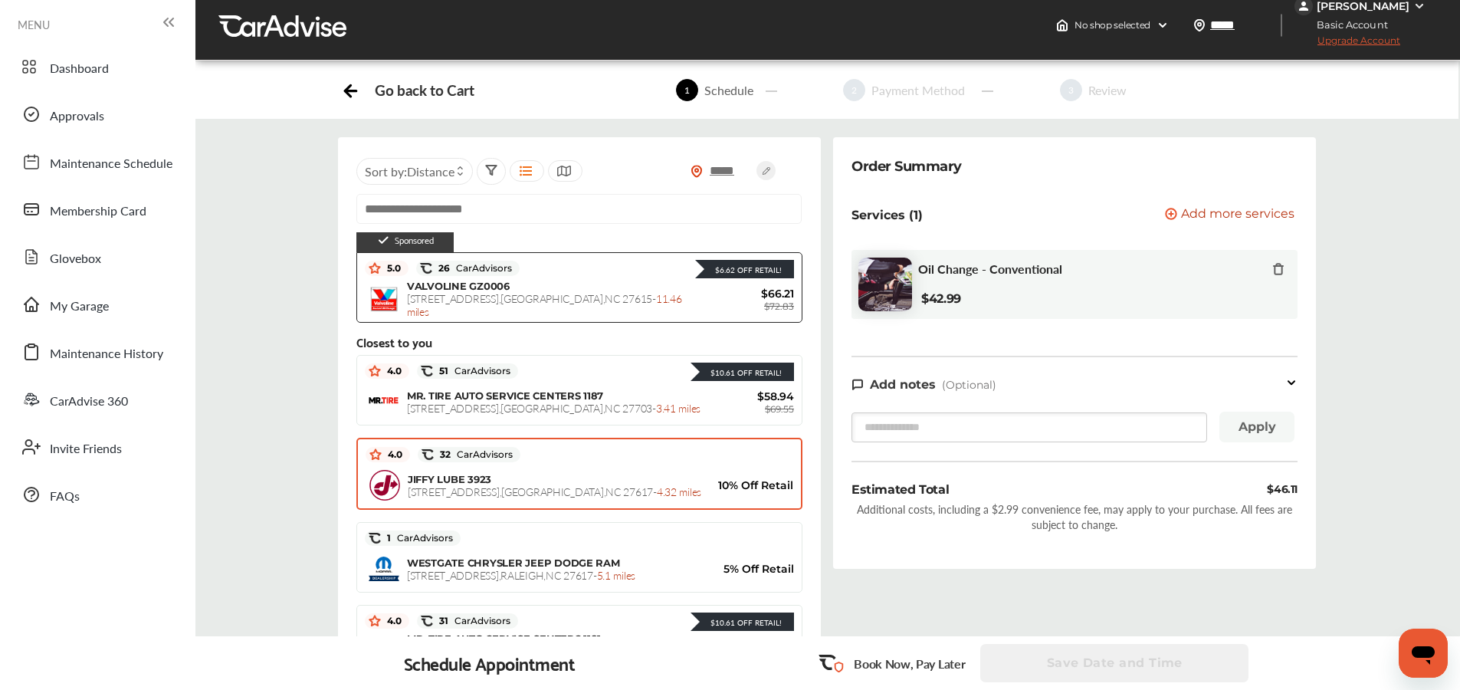
click at [540, 482] on div "JIFFY LUBE 3923 9570 Brier Creek Pkwy , Raleigh , NC 27617 - 4.32 miles" at bounding box center [555, 485] width 294 height 25
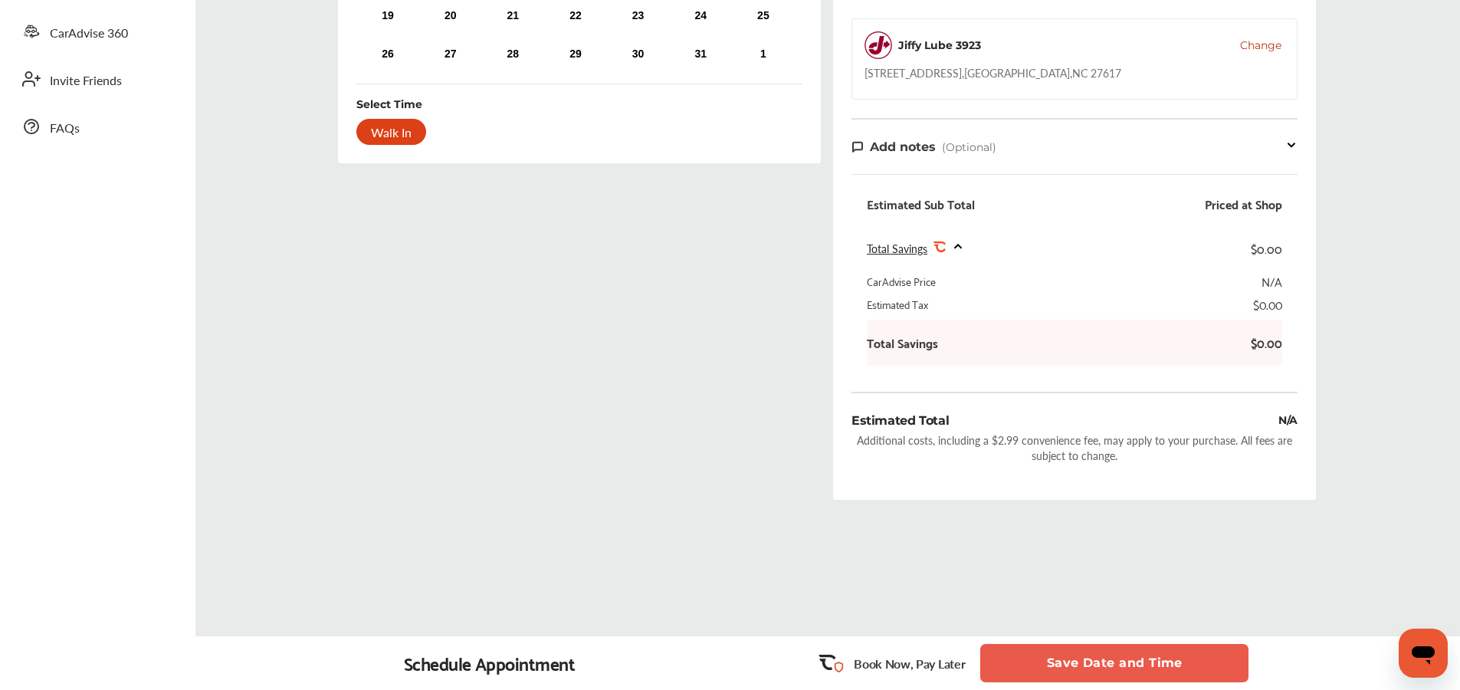
scroll to position [59, 0]
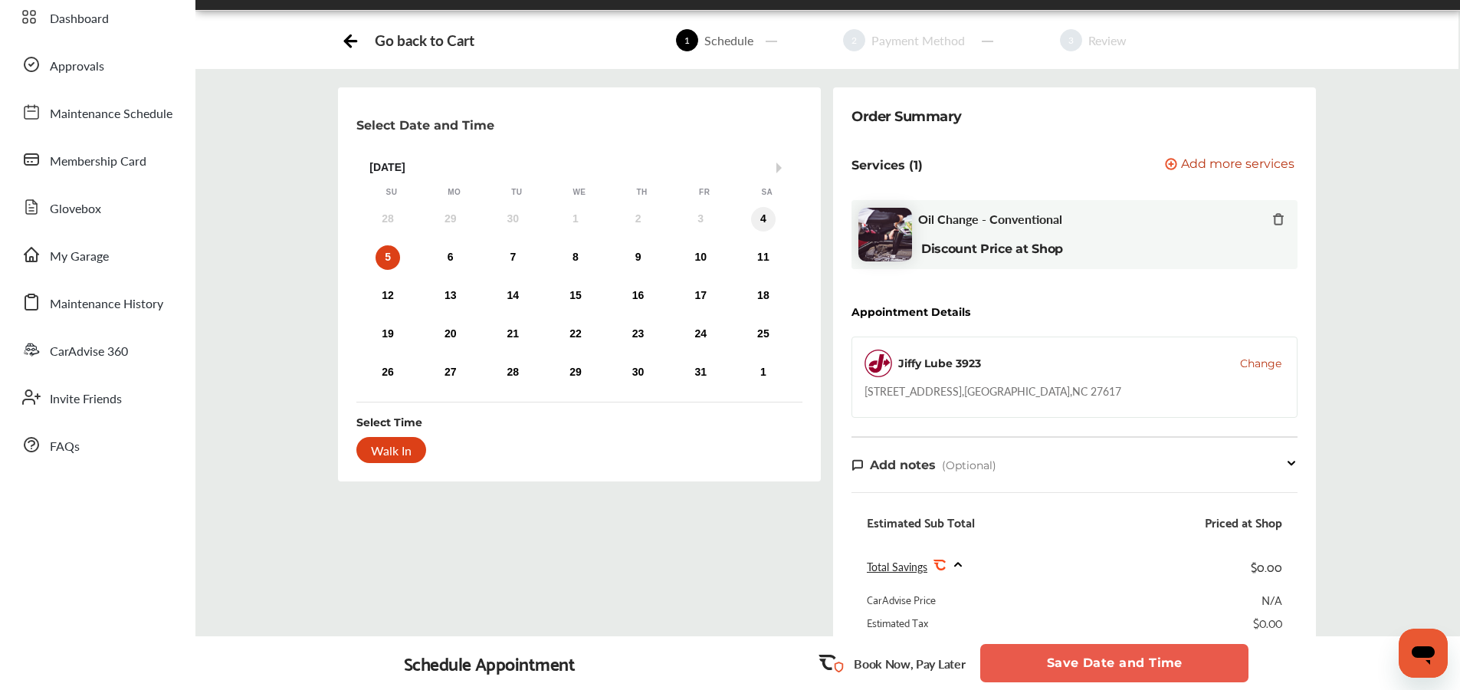
click at [759, 215] on div "4" at bounding box center [763, 219] width 25 height 25
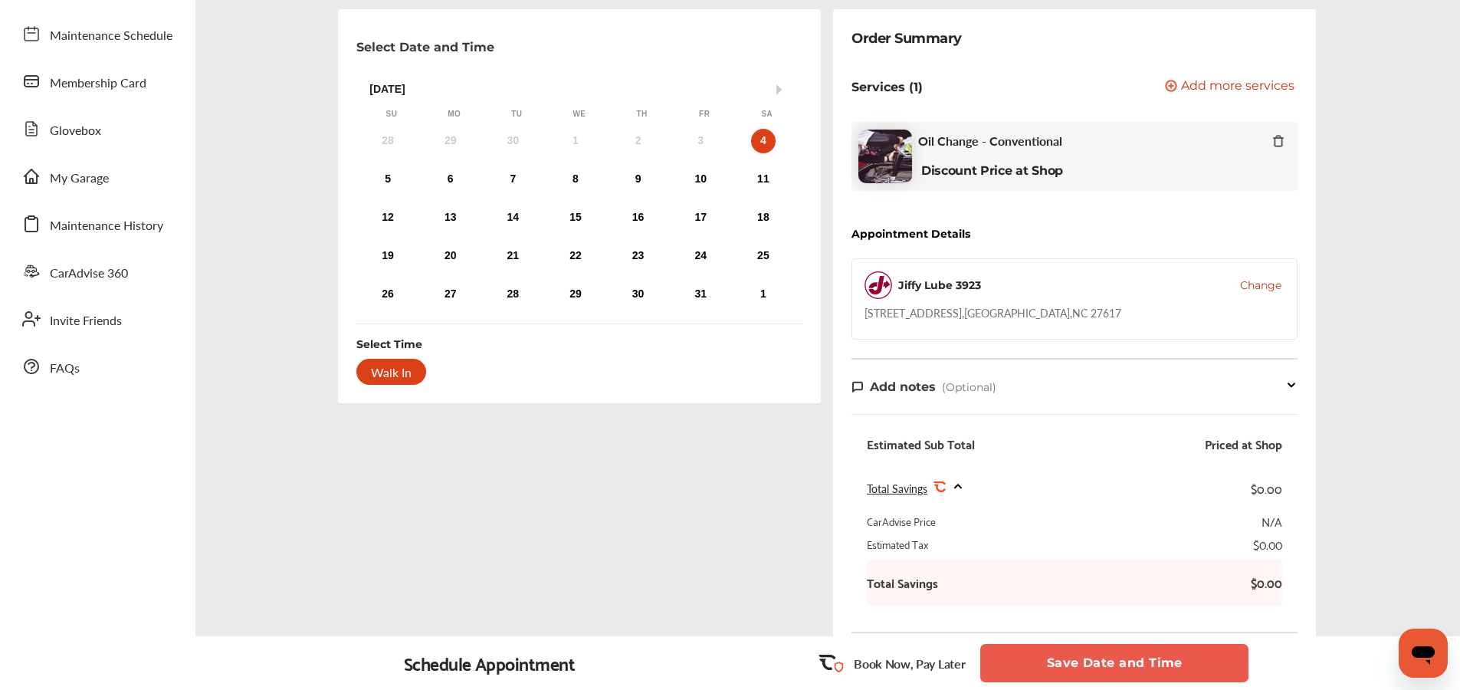
scroll to position [379, 0]
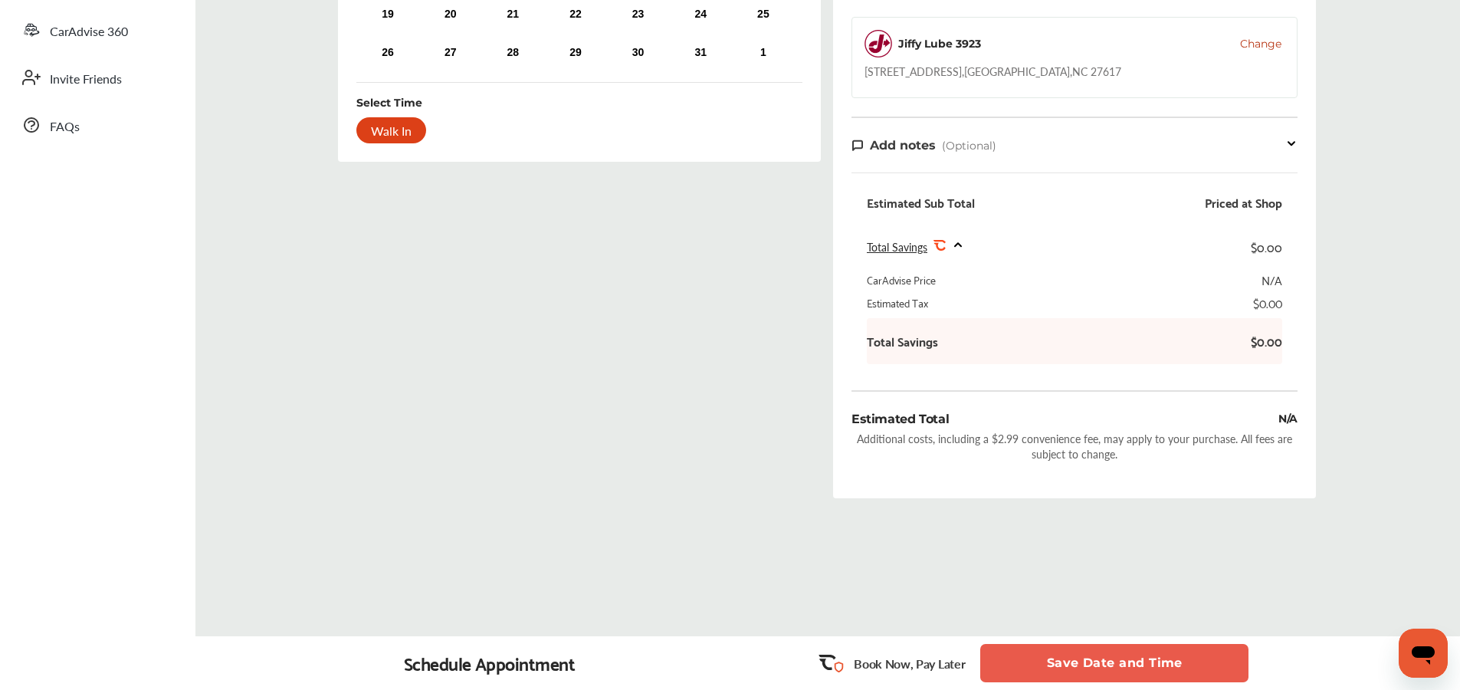
click at [1091, 652] on button "Save Date and Time" at bounding box center [1114, 663] width 268 height 38
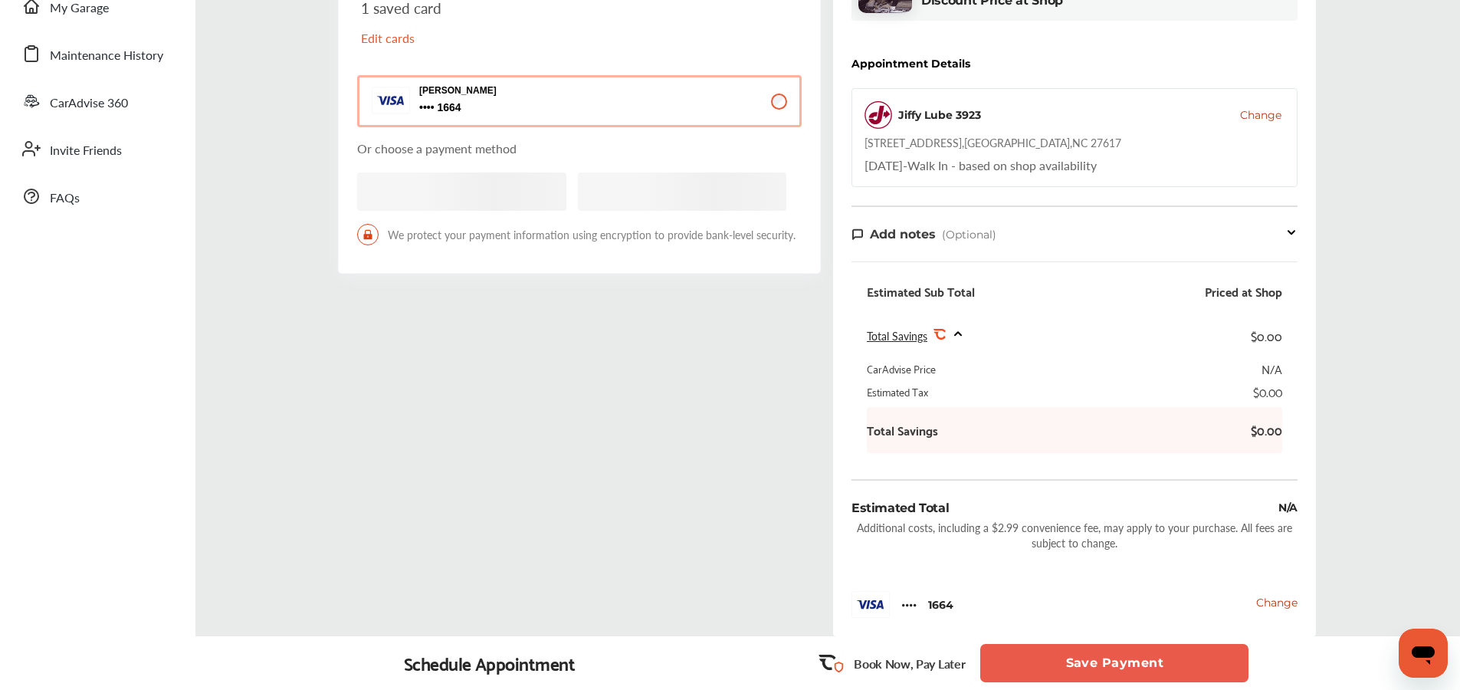
scroll to position [445, 0]
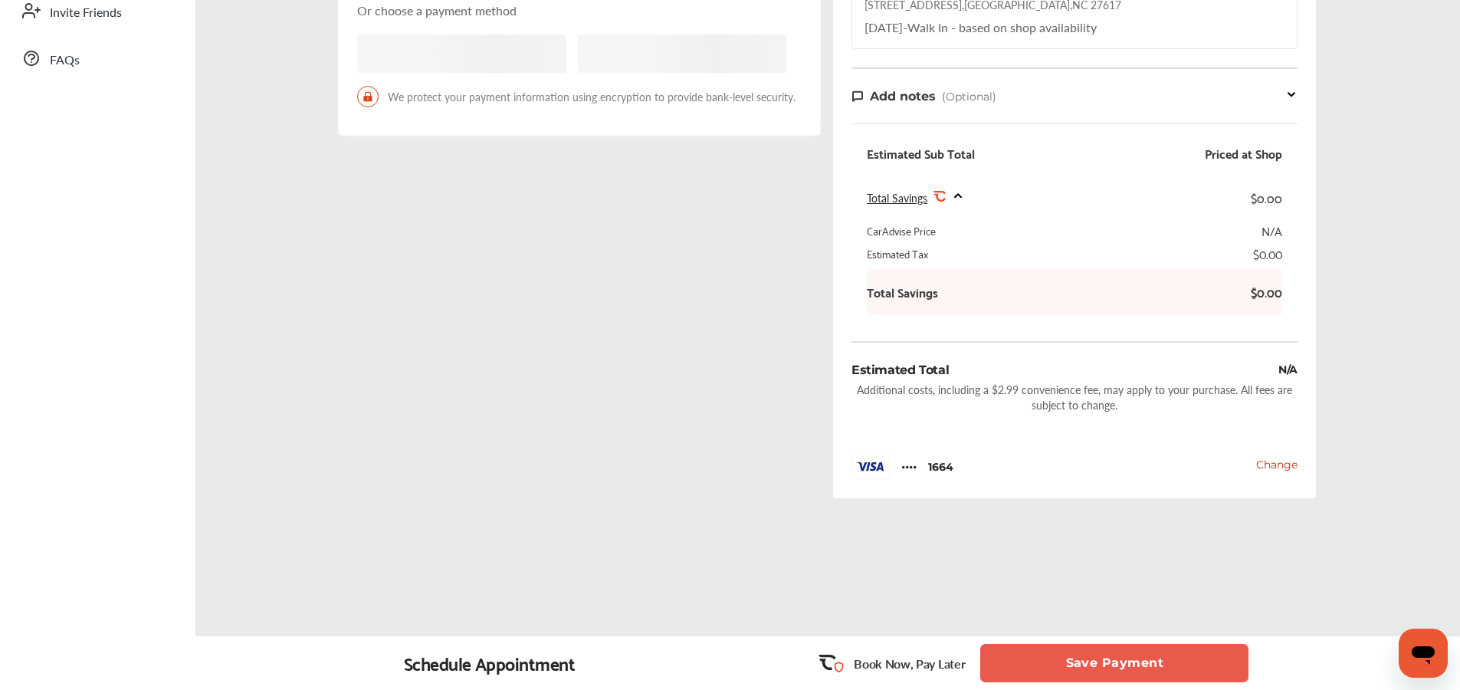
click at [1057, 655] on button "Save Payment" at bounding box center [1114, 663] width 268 height 38
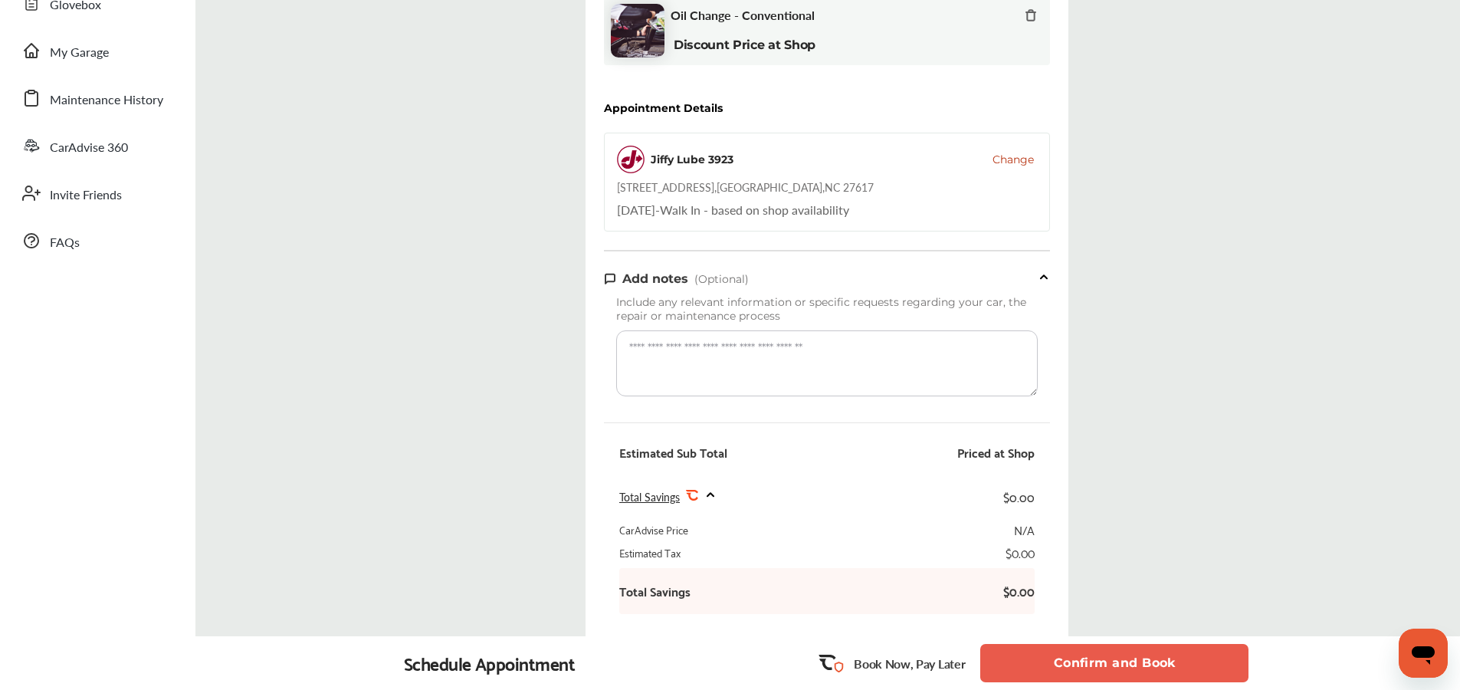
scroll to position [571, 0]
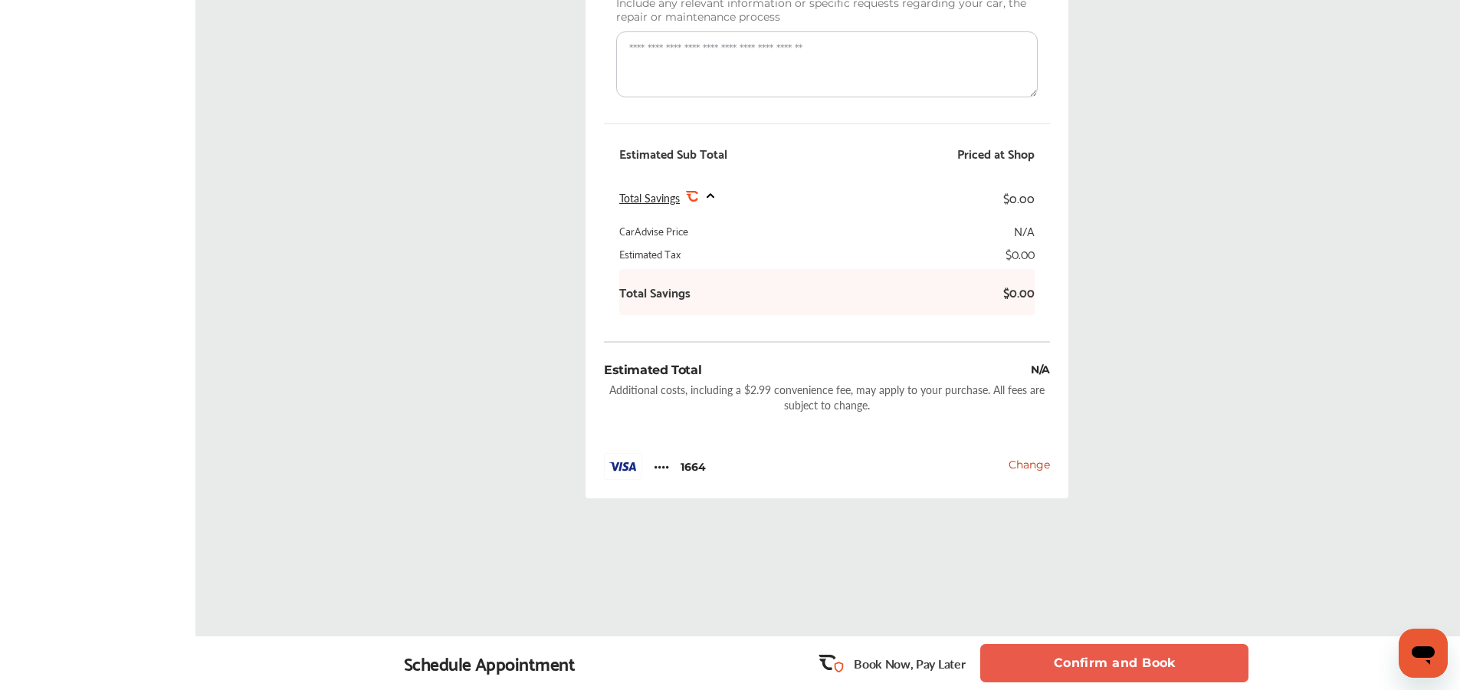
click at [1104, 662] on button "Confirm and Book" at bounding box center [1114, 663] width 268 height 38
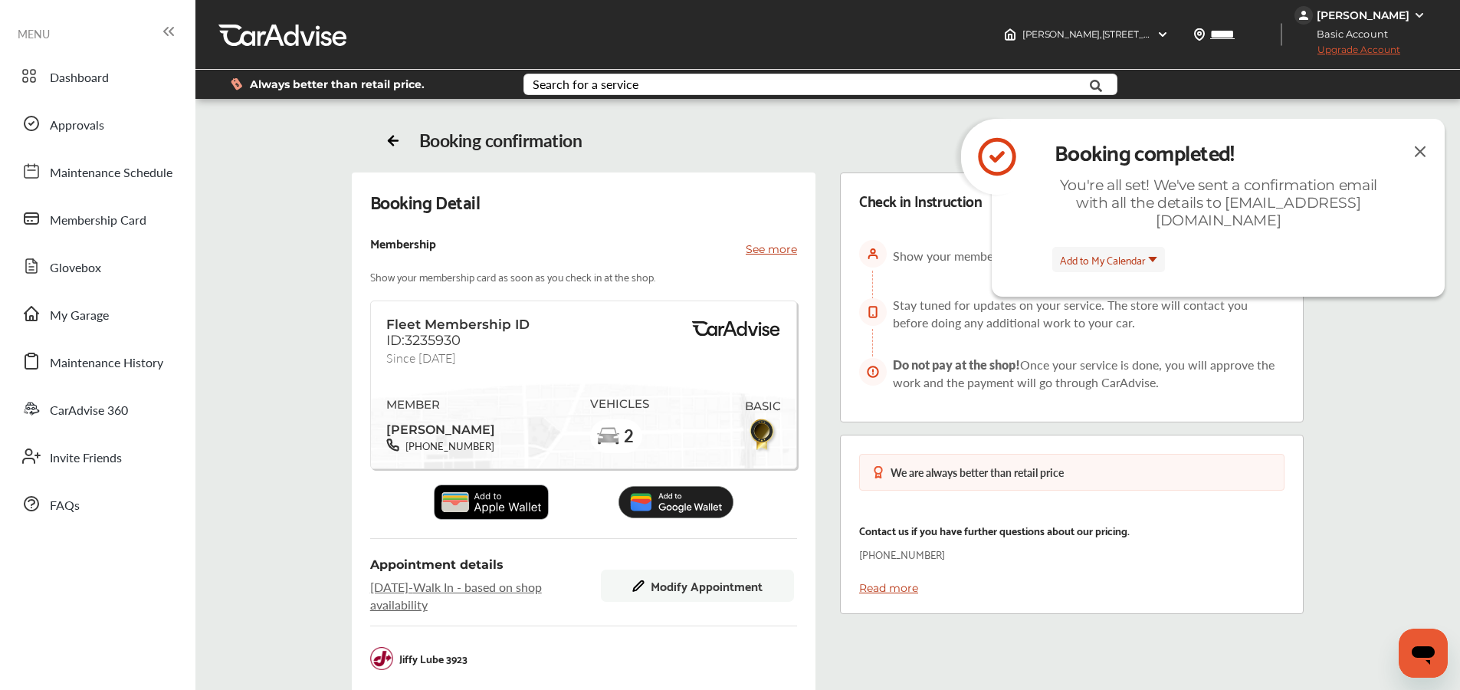
click at [1420, 149] on img at bounding box center [1420, 151] width 18 height 19
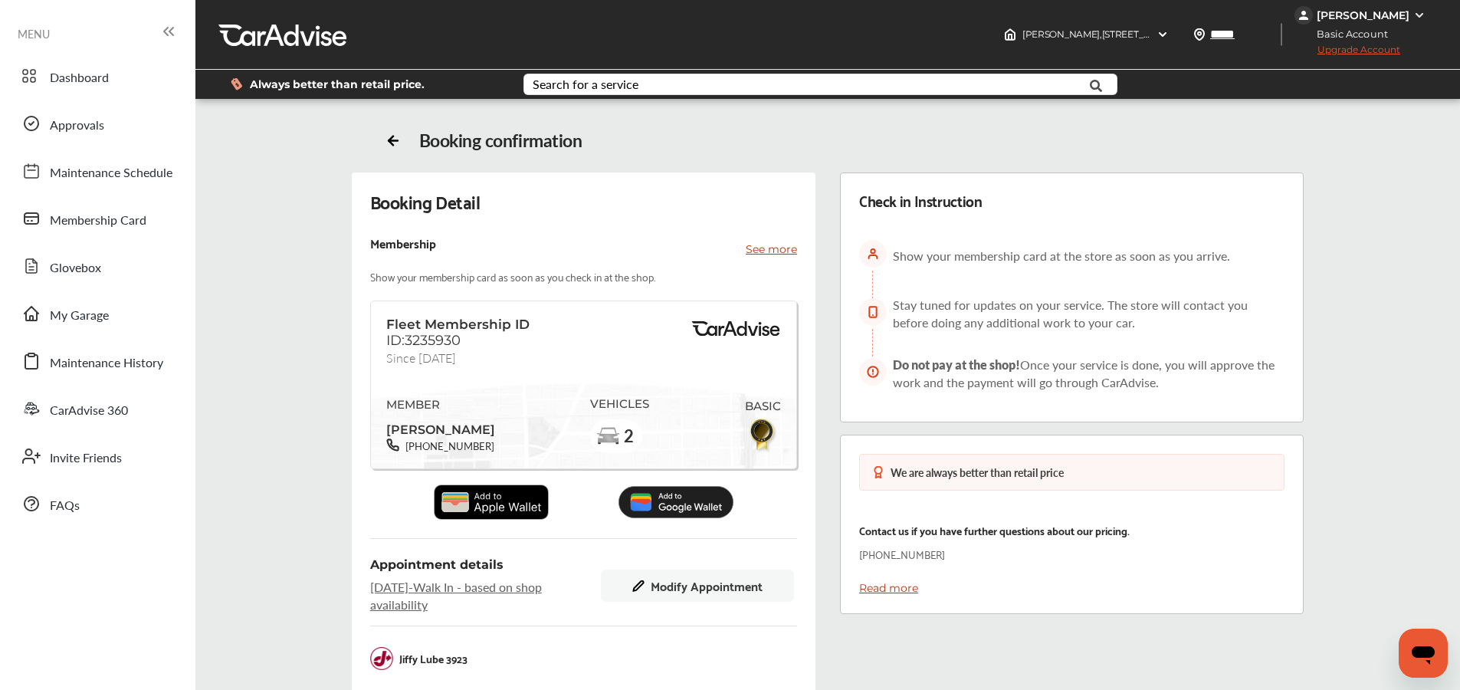
click at [826, 179] on div "Booking Detail Membership See more Show your membership card as soon as you che…" at bounding box center [584, 617] width 488 height 890
